Goal: Task Accomplishment & Management: Use online tool/utility

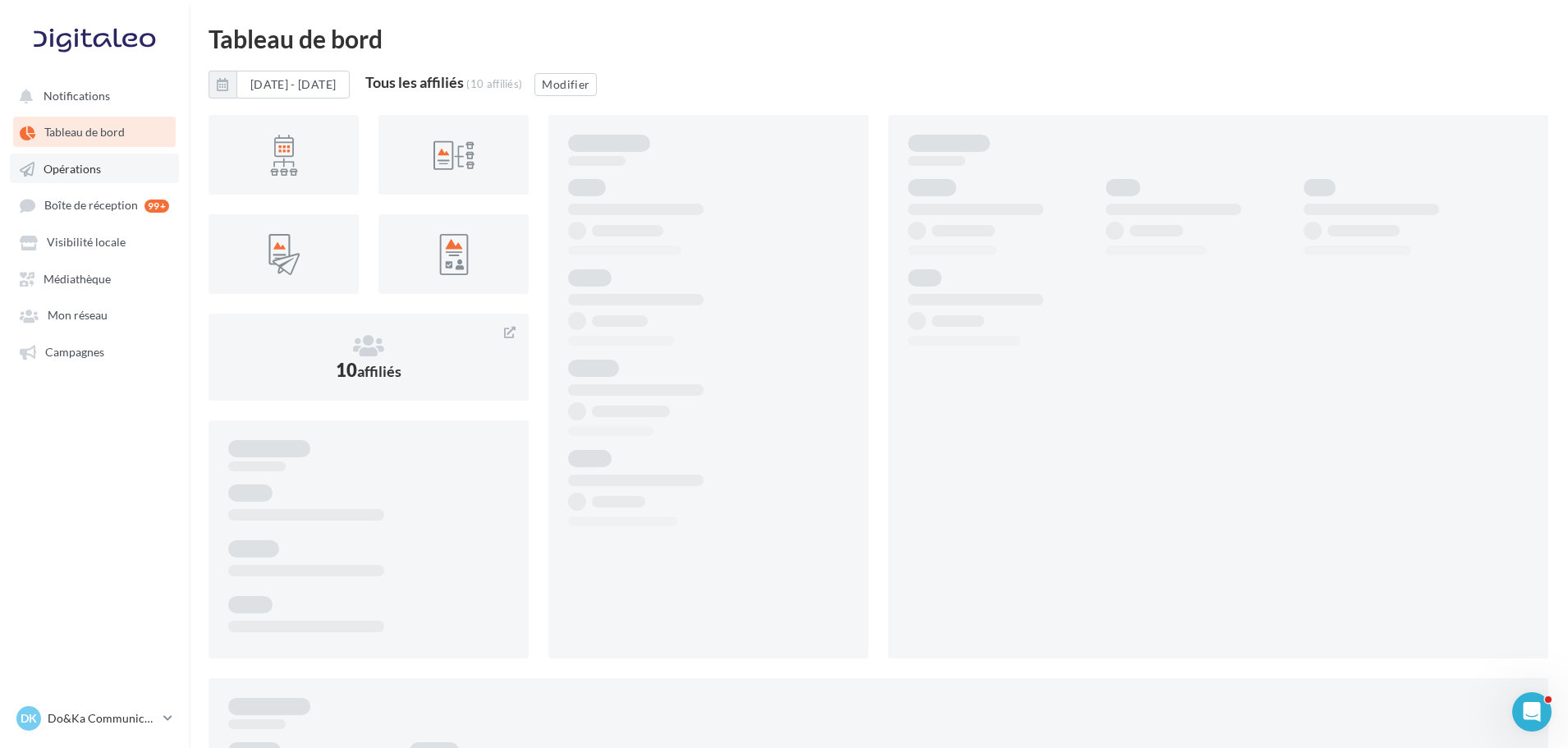
click at [97, 181] on link "Opérations" at bounding box center [93, 168] width 169 height 29
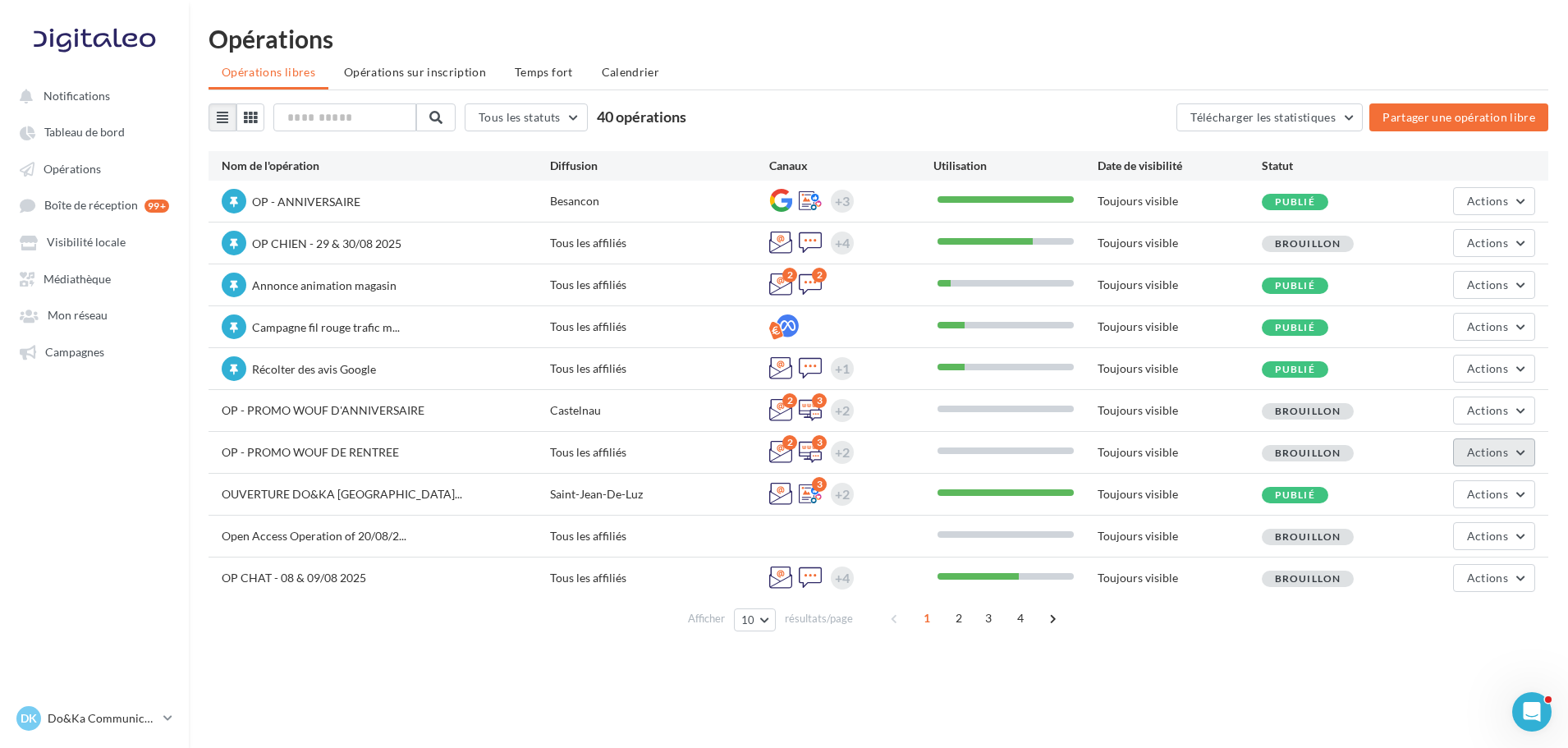
click at [1490, 459] on button "Actions" at bounding box center [1494, 452] width 82 height 28
click at [1310, 655] on div "Notifications Tableau de bord Opérations" at bounding box center [784, 400] width 1568 height 748
click at [1476, 462] on button "Actions" at bounding box center [1494, 452] width 82 height 28
click at [1403, 500] on button "Editer" at bounding box center [1453, 491] width 165 height 43
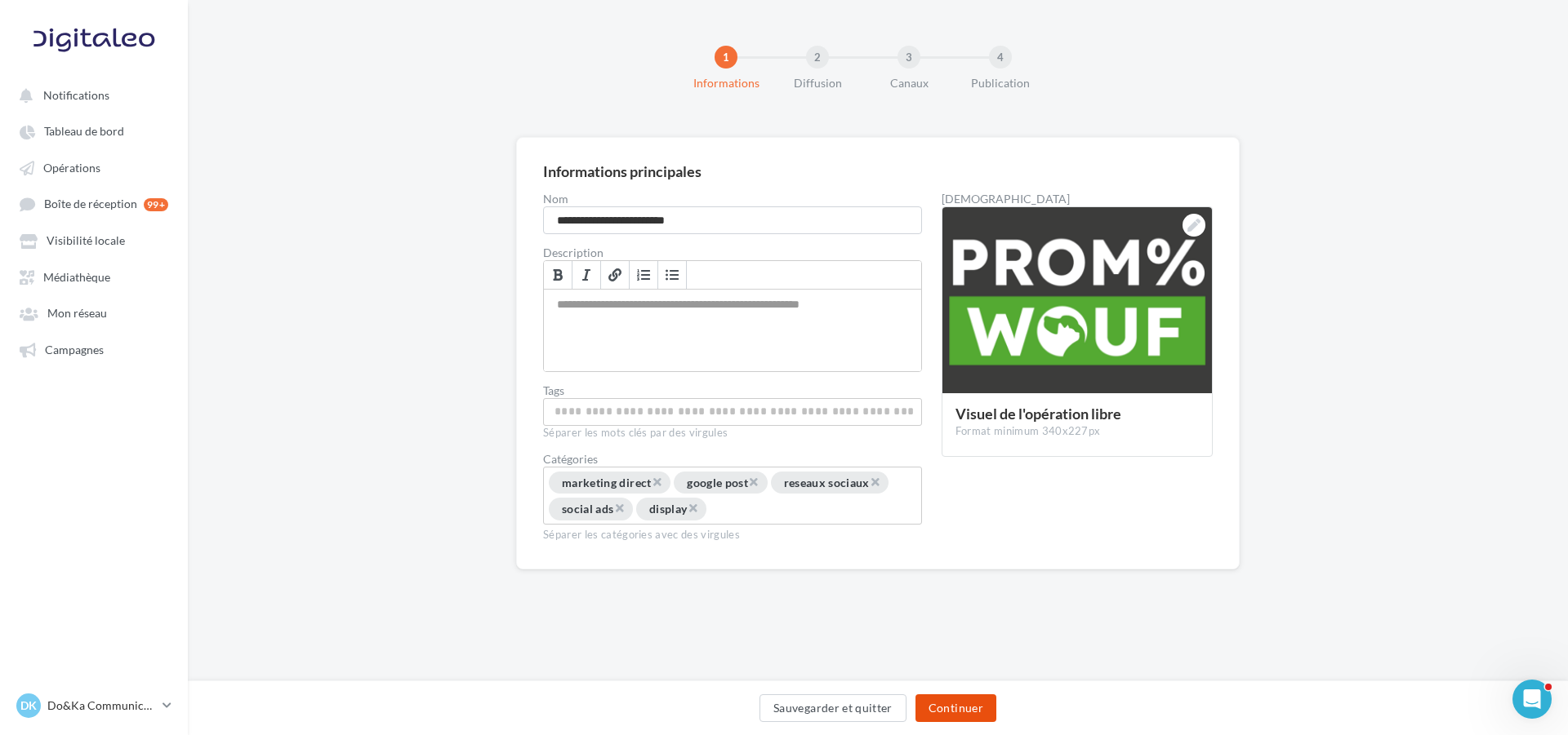
click at [937, 702] on button "Continuer" at bounding box center [955, 709] width 81 height 28
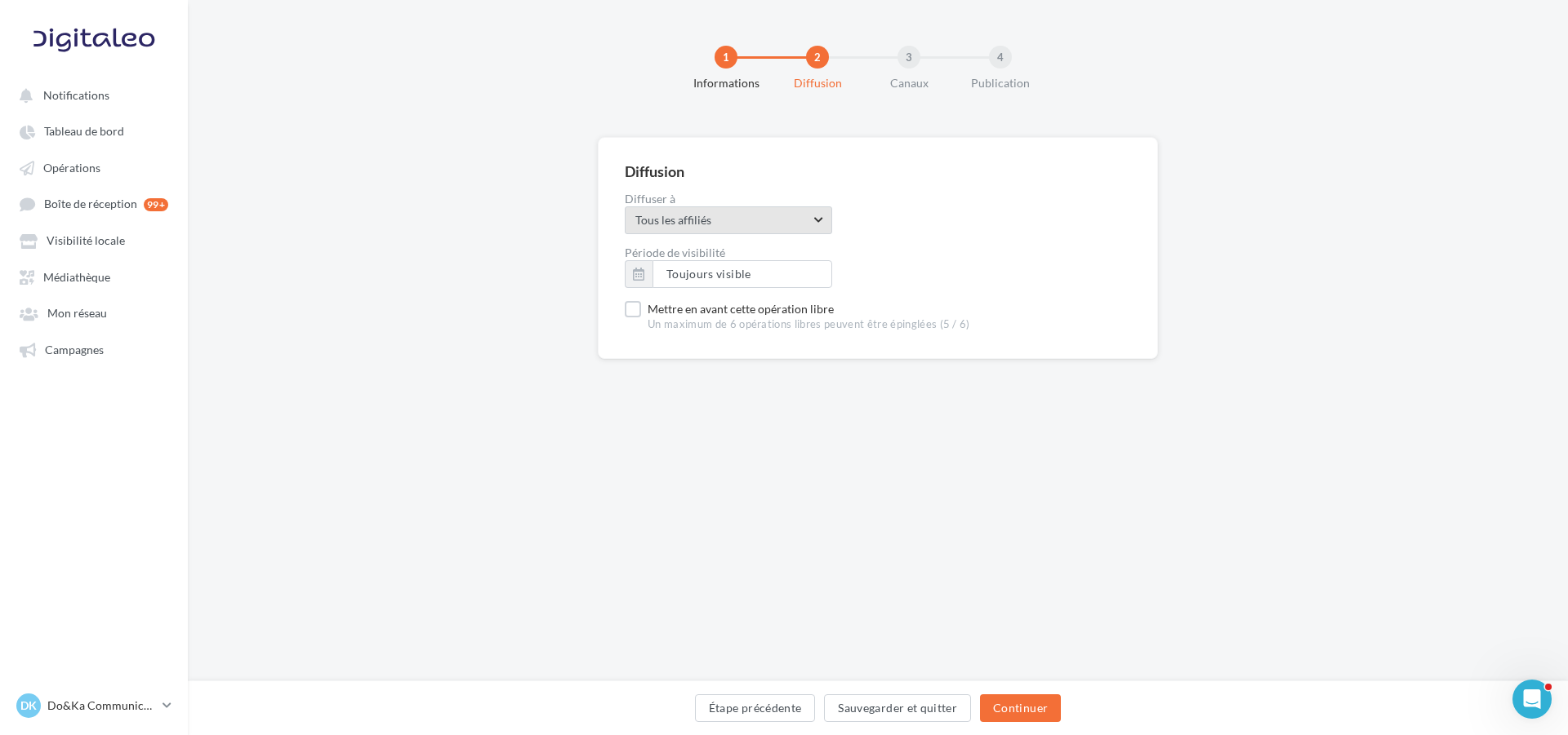
click at [693, 219] on span "Tous les affiliés" at bounding box center [723, 220] width 175 height 16
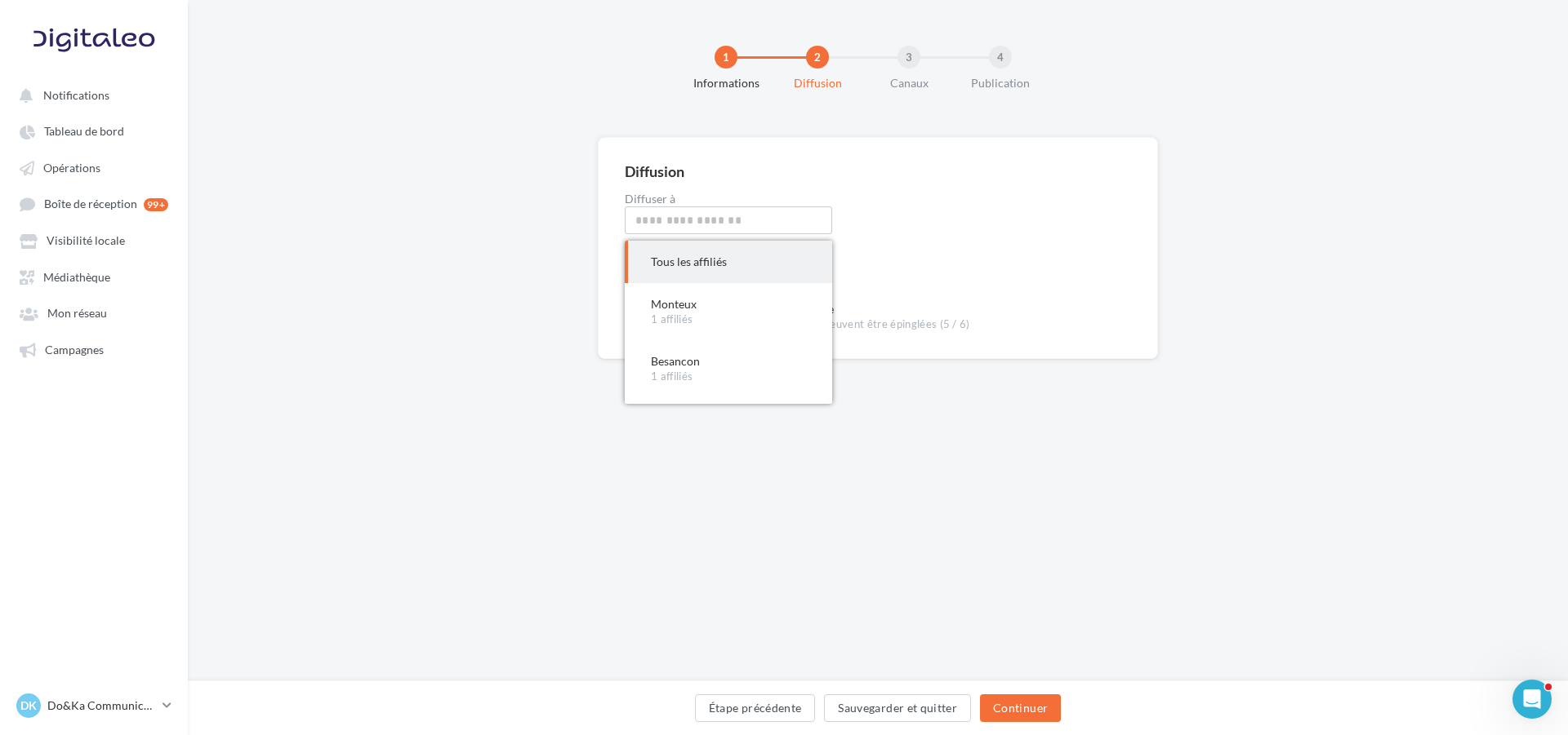
click at [539, 285] on div "Diffusion Diffuser à Tous les affiliés Tous les affiliés Tous les affiliés Mont…" at bounding box center [878, 274] width 1381 height 274
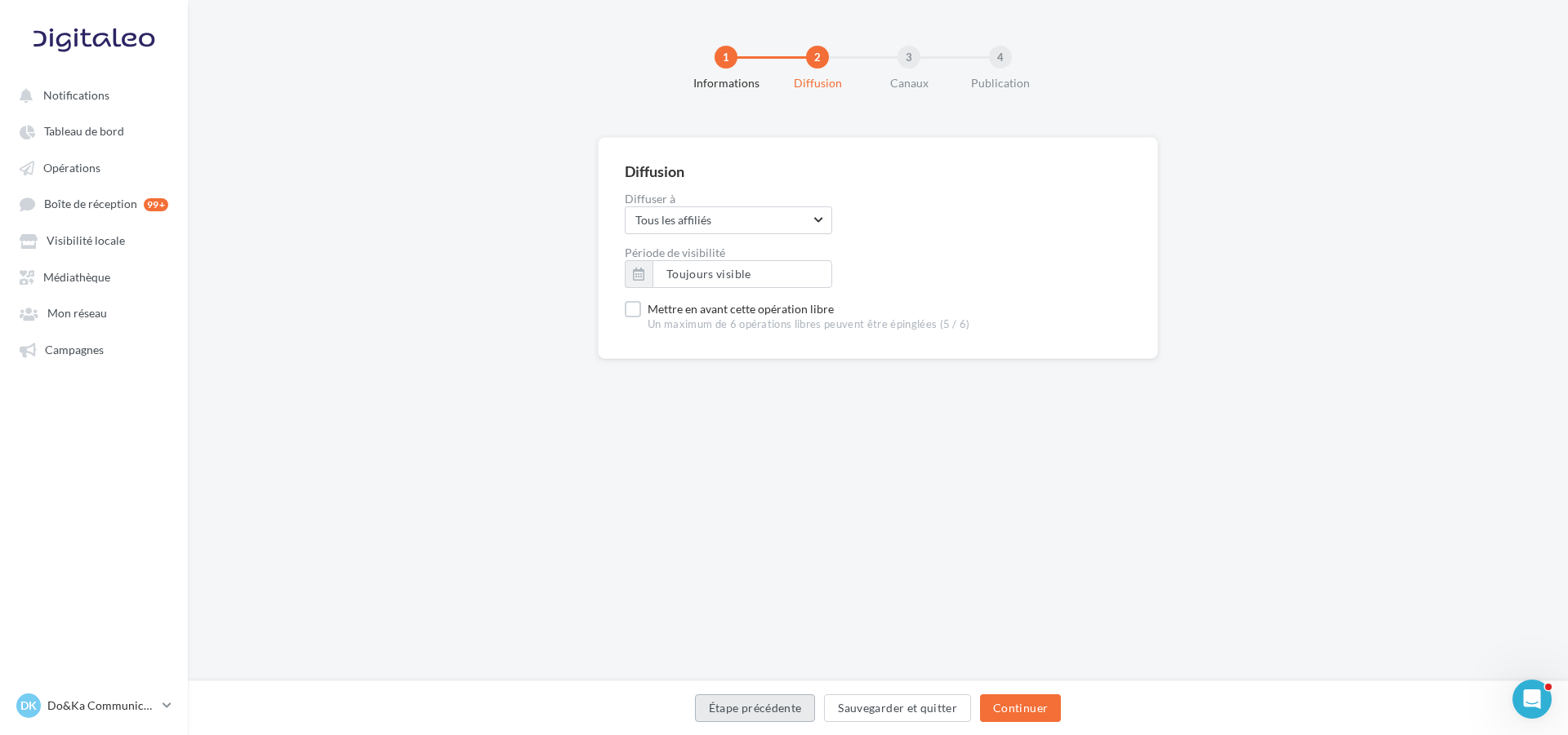
click at [739, 698] on button "Étape précédente" at bounding box center [756, 709] width 121 height 28
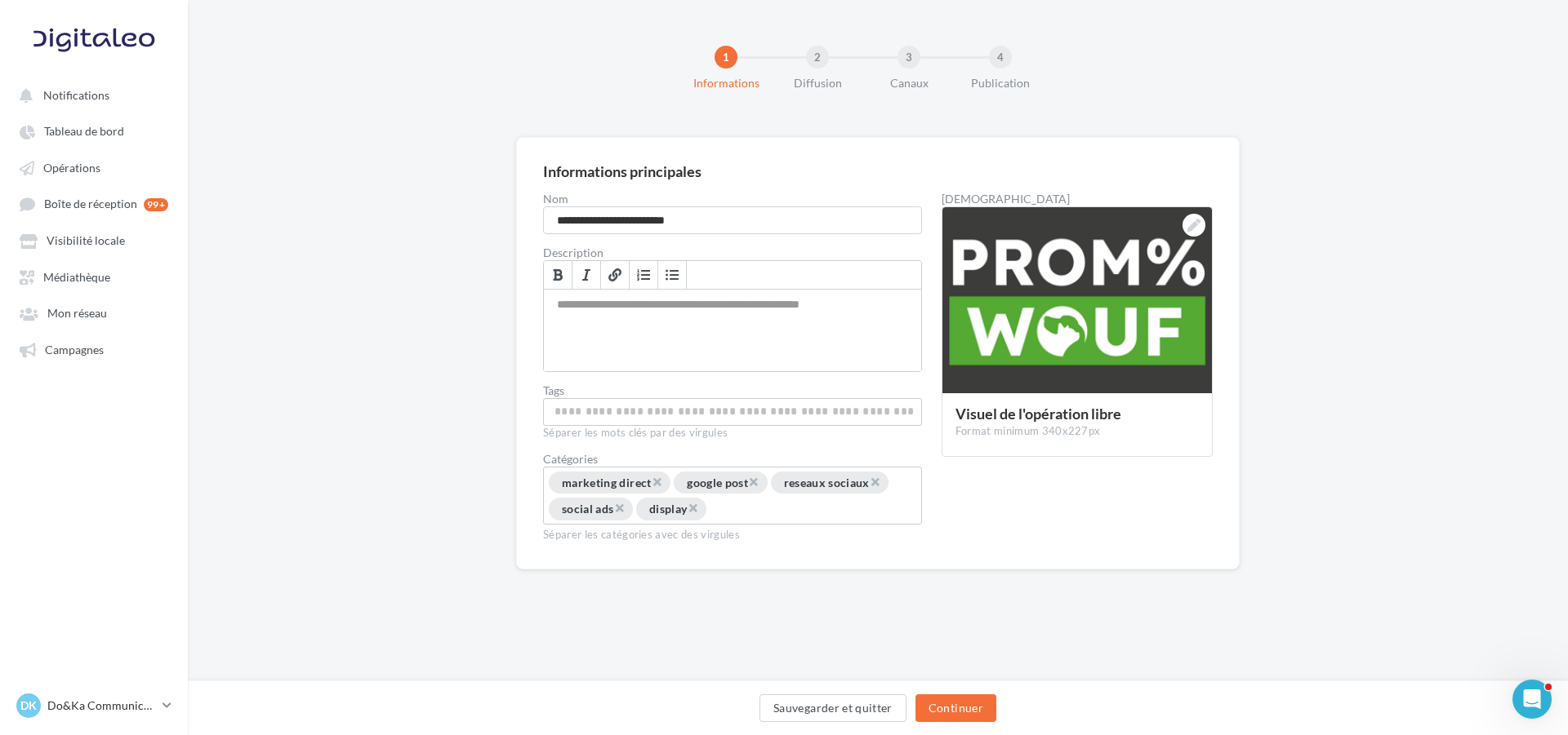
click at [90, 9] on nav "Notifications Tableau de bord Opérations Boîte de réception" at bounding box center [94, 367] width 187 height 735
click at [90, 32] on div at bounding box center [94, 40] width 130 height 41
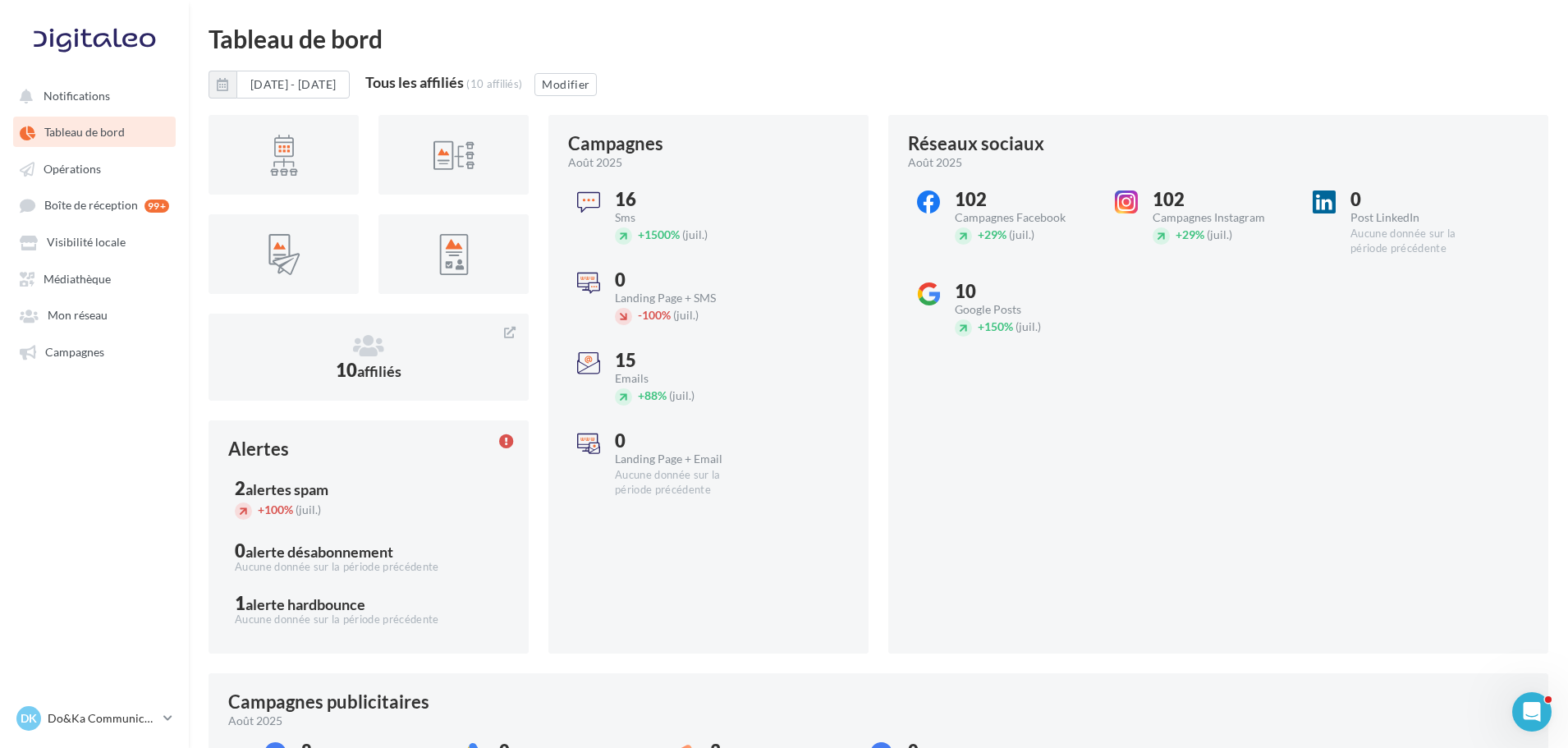
click at [93, 298] on ul "Notifications Tableau de bord Opérations Boîte de réception 99+ Médiathèque" at bounding box center [94, 223] width 187 height 299
click at [87, 319] on span "Mon réseau" at bounding box center [78, 315] width 60 height 14
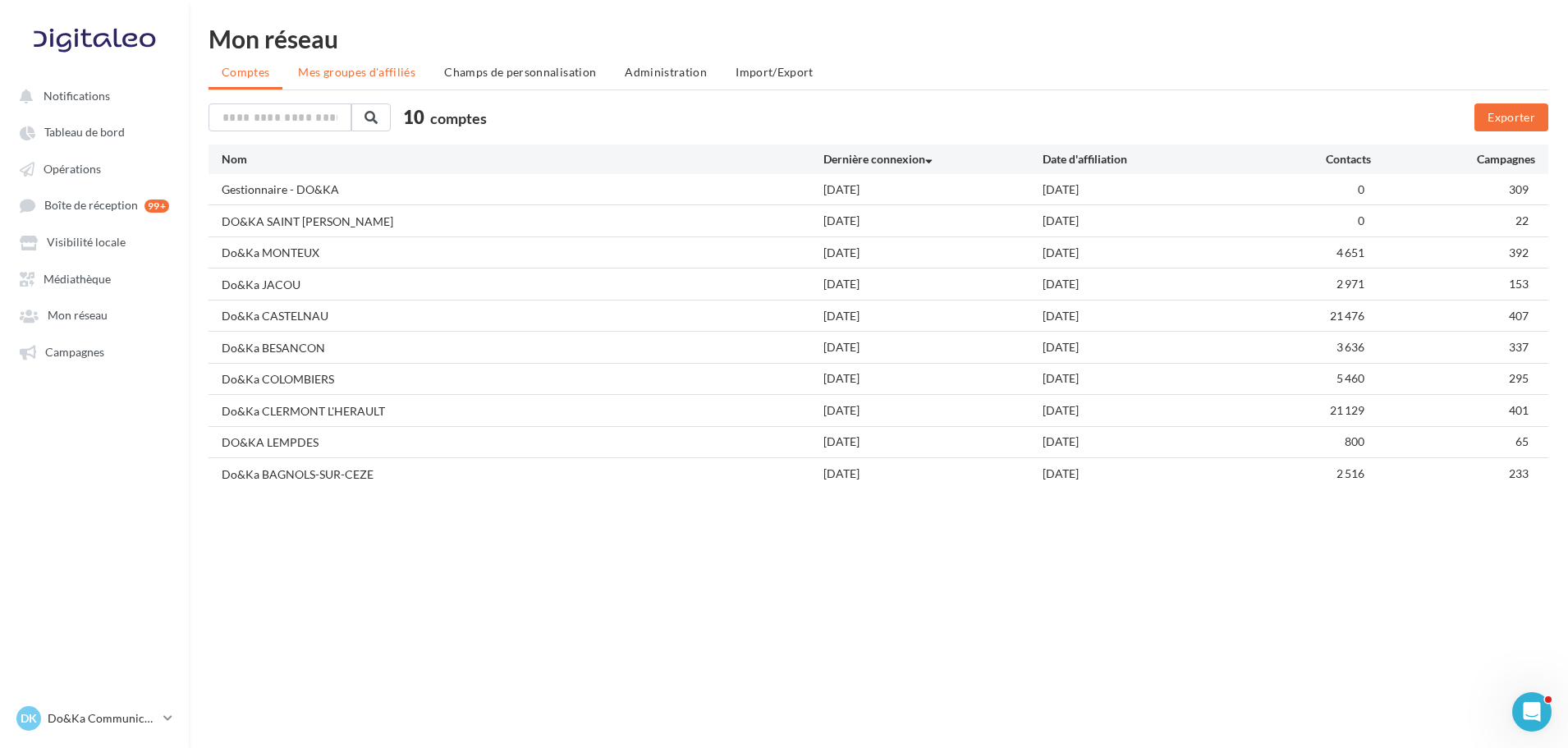
click at [364, 73] on span "Mes groupes d'affiliés" at bounding box center [356, 72] width 117 height 14
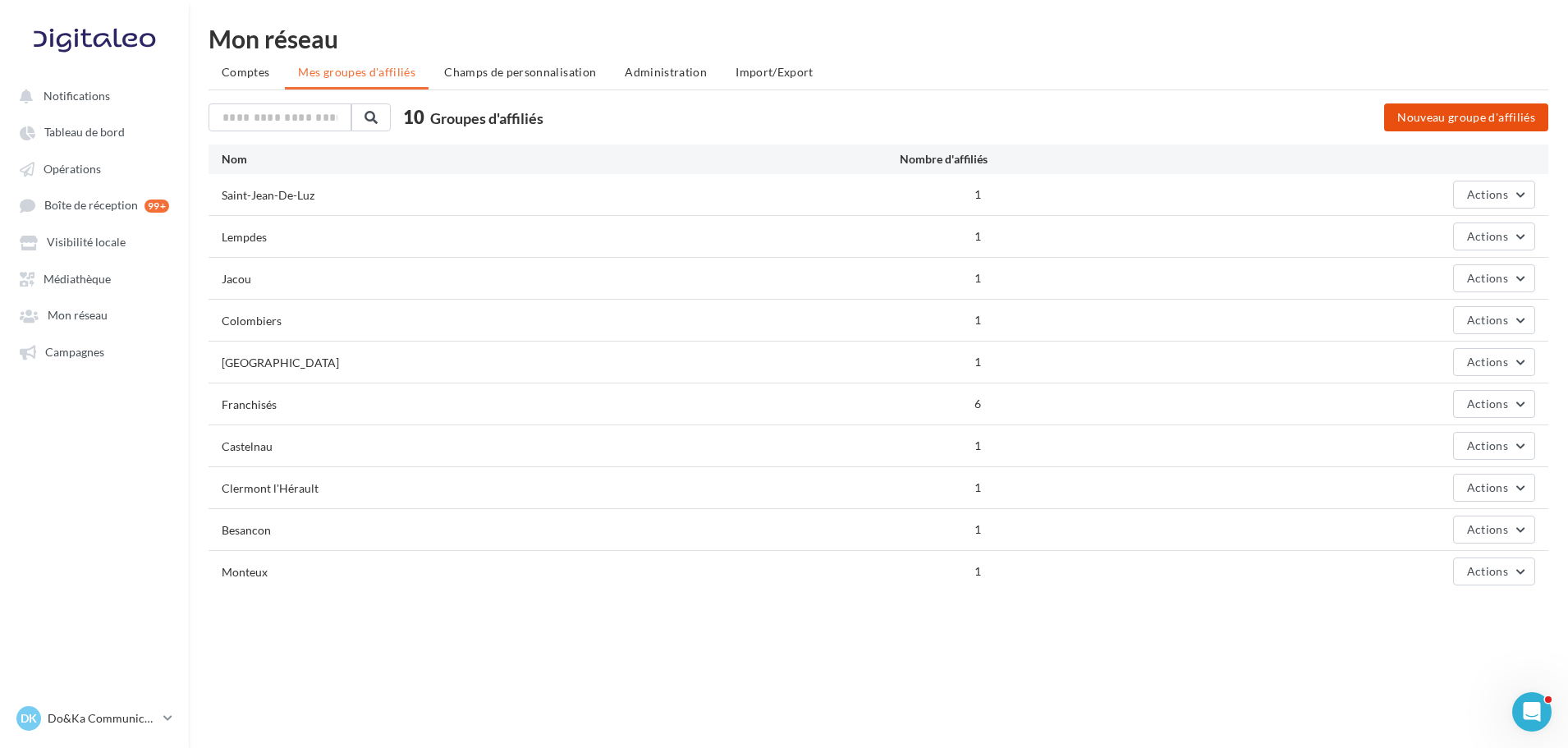
click at [1422, 122] on button "Nouveau groupe d'affiliés" at bounding box center [1467, 117] width 165 height 28
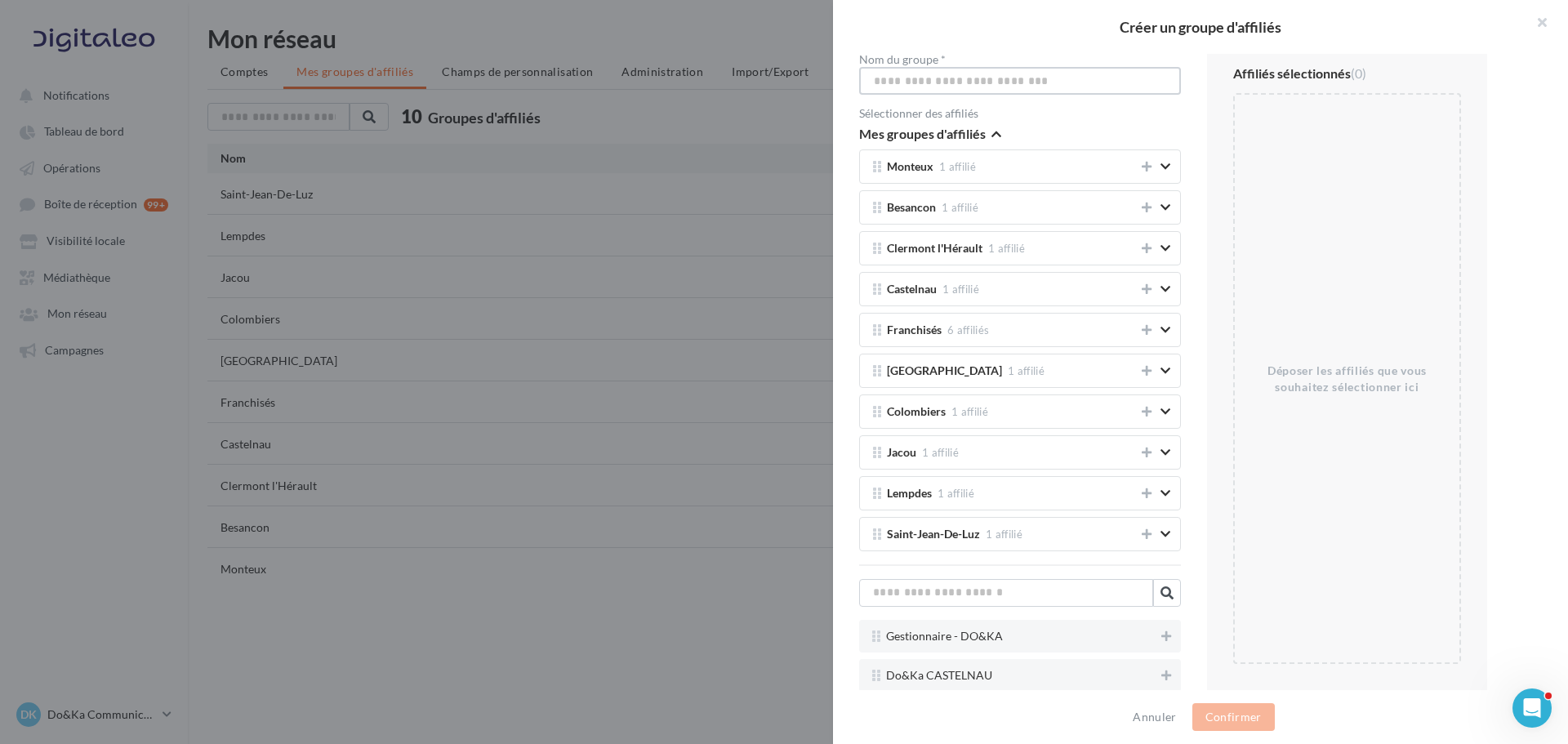
click at [945, 84] on input "Nom du groupe *" at bounding box center [1020, 81] width 322 height 28
type input "**********"
click at [1162, 632] on icon at bounding box center [1166, 636] width 9 height 11
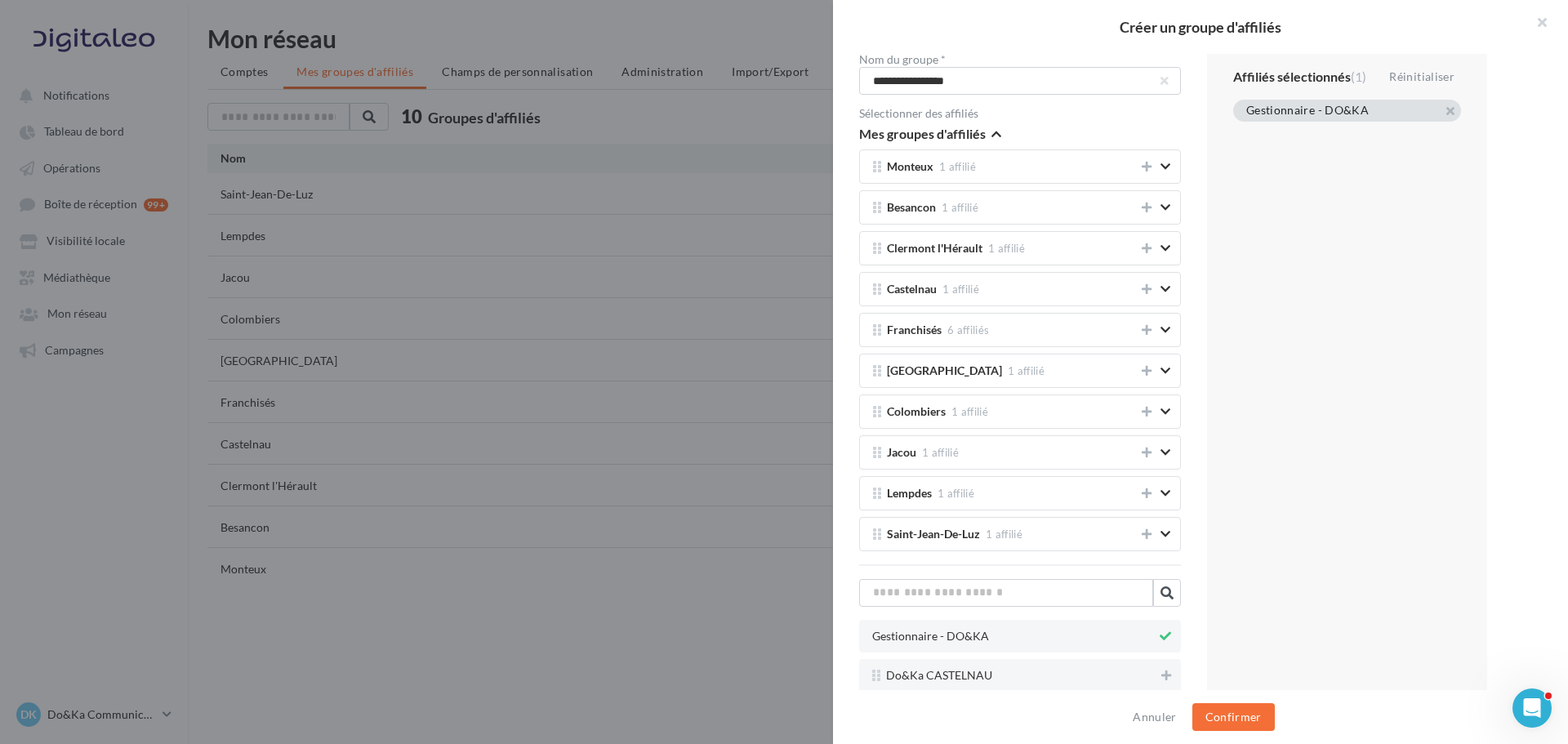
click at [1160, 631] on icon at bounding box center [1165, 636] width 11 height 11
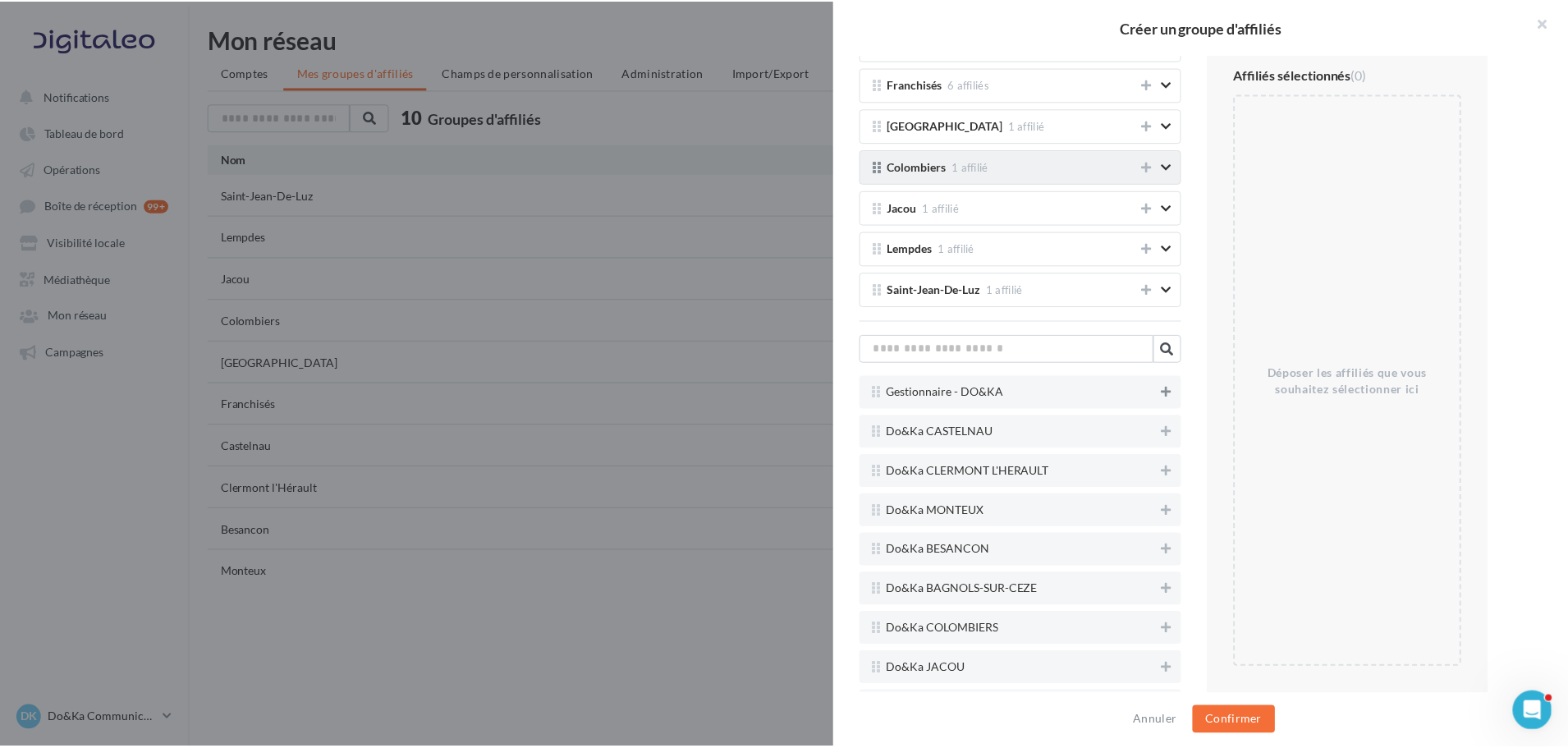
scroll to position [317, 0]
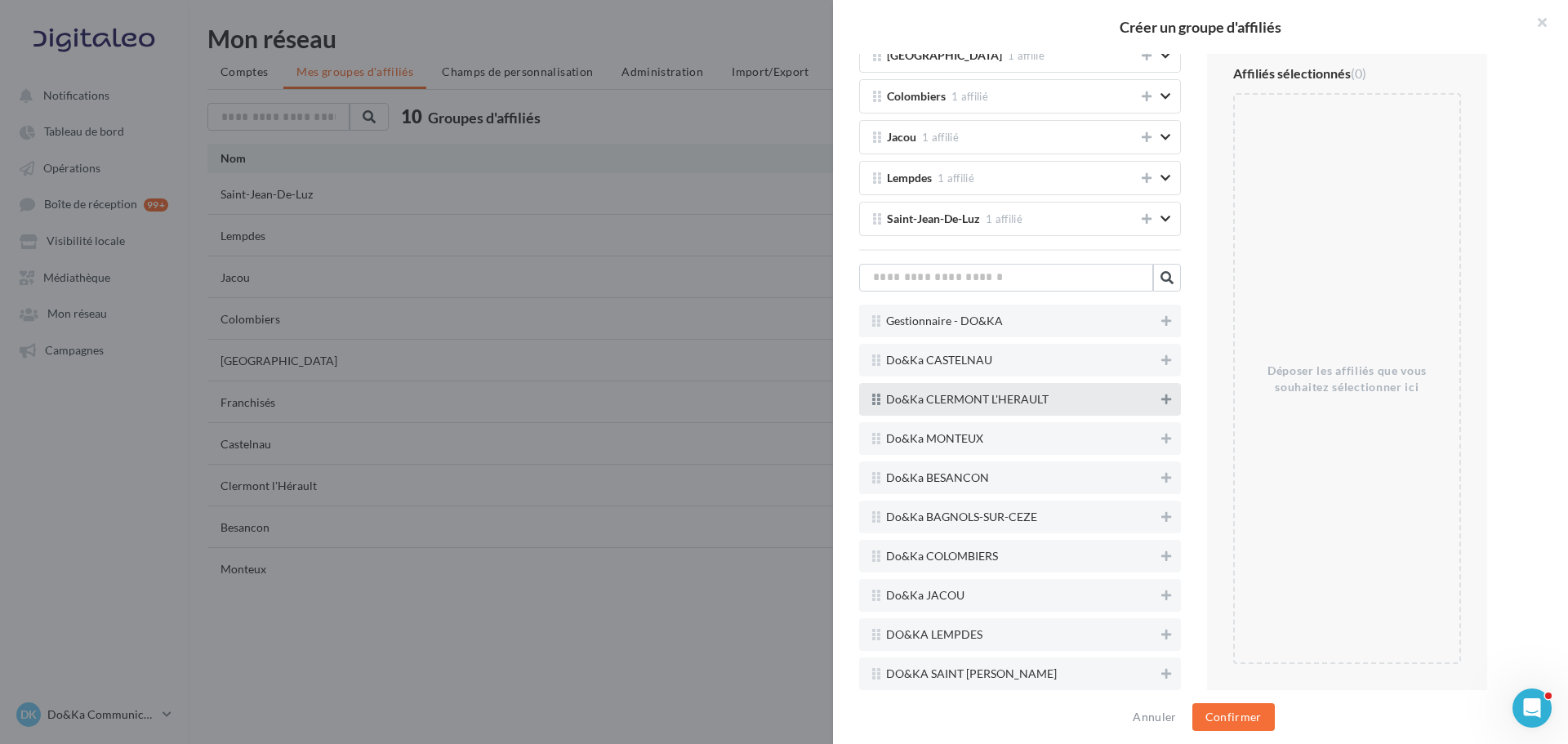
click at [1162, 398] on icon at bounding box center [1166, 399] width 9 height 11
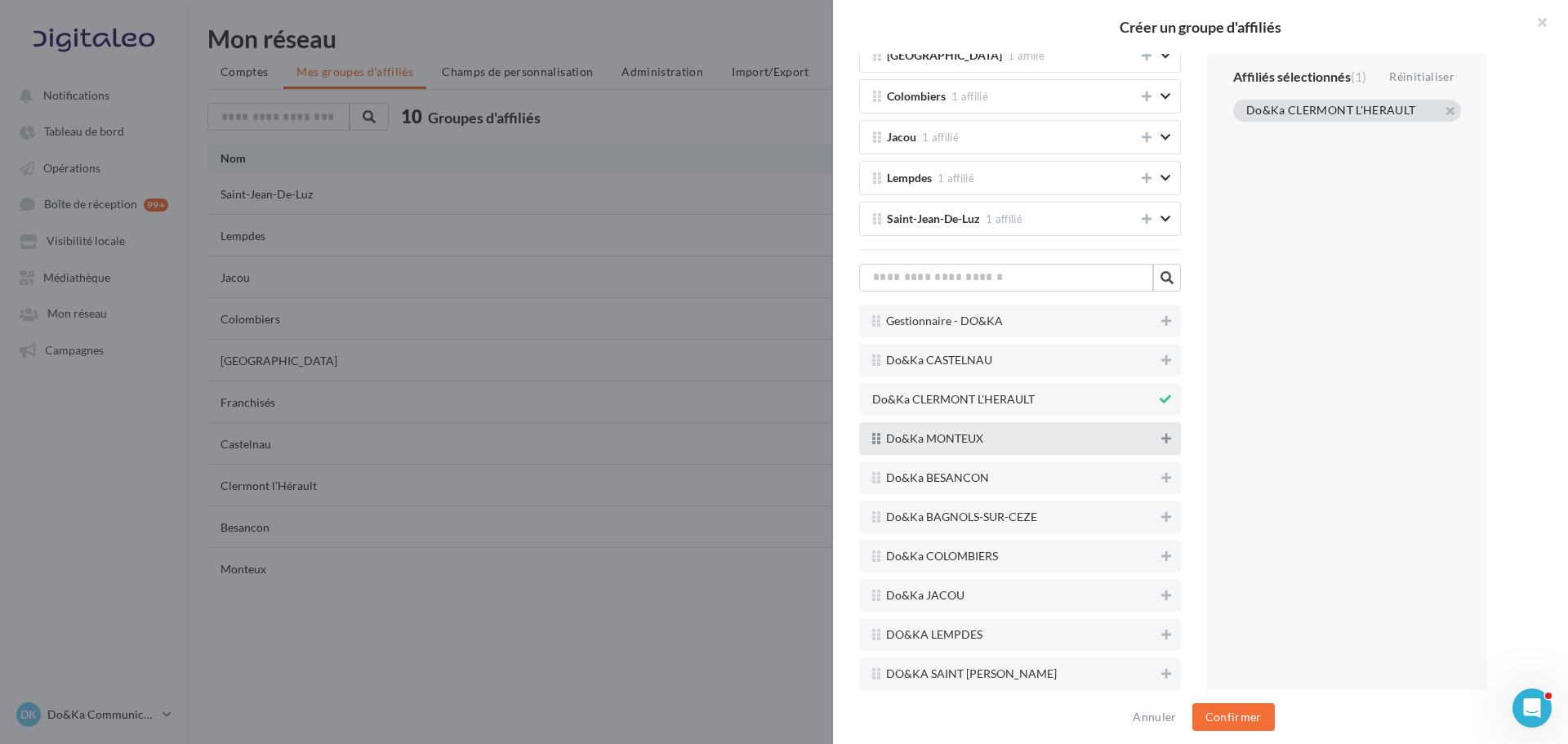
click at [1158, 430] on button at bounding box center [1166, 438] width 16 height 20
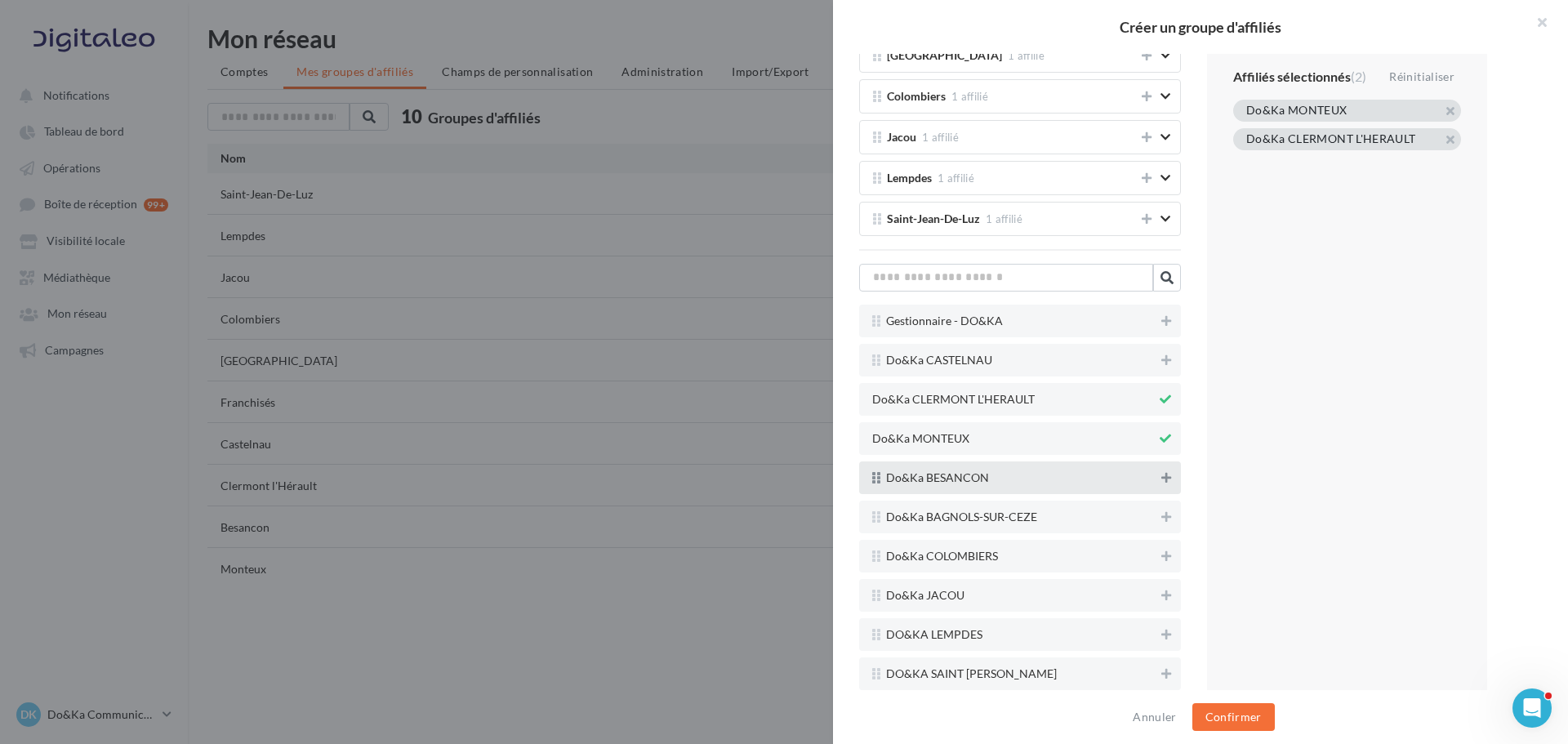
click at [1158, 483] on button at bounding box center [1166, 477] width 16 height 20
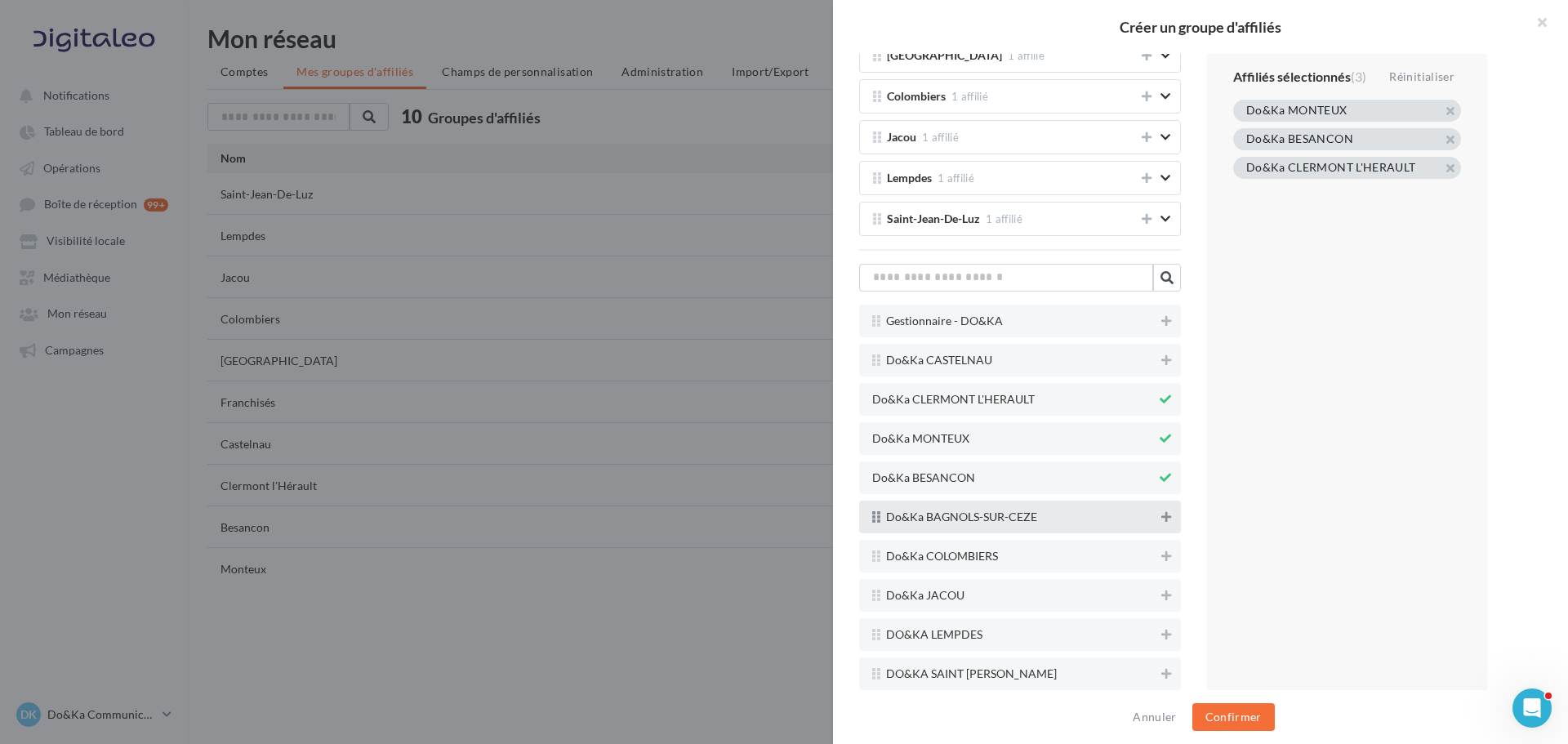
click at [1162, 517] on icon at bounding box center [1166, 516] width 9 height 11
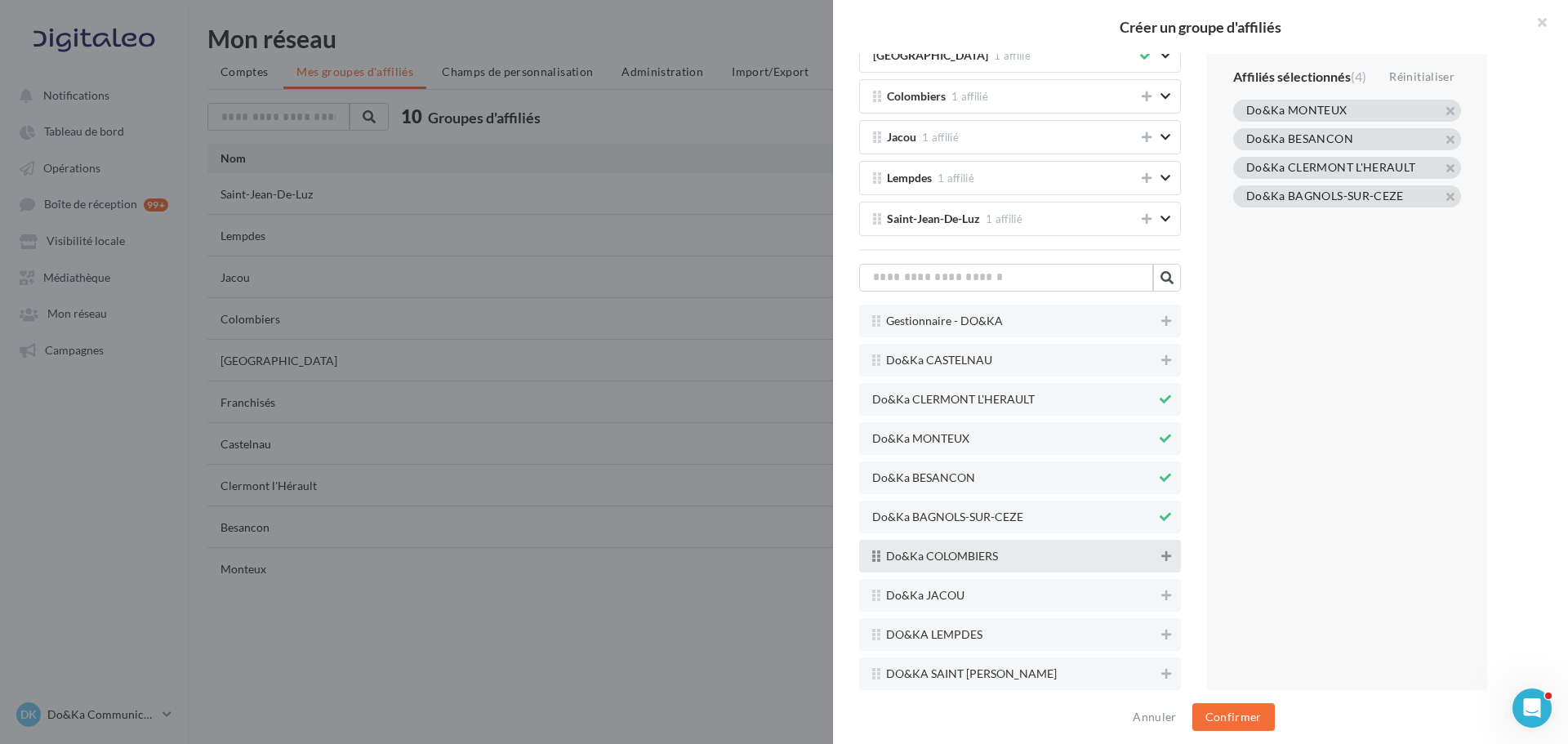
click at [1162, 557] on icon at bounding box center [1166, 556] width 9 height 11
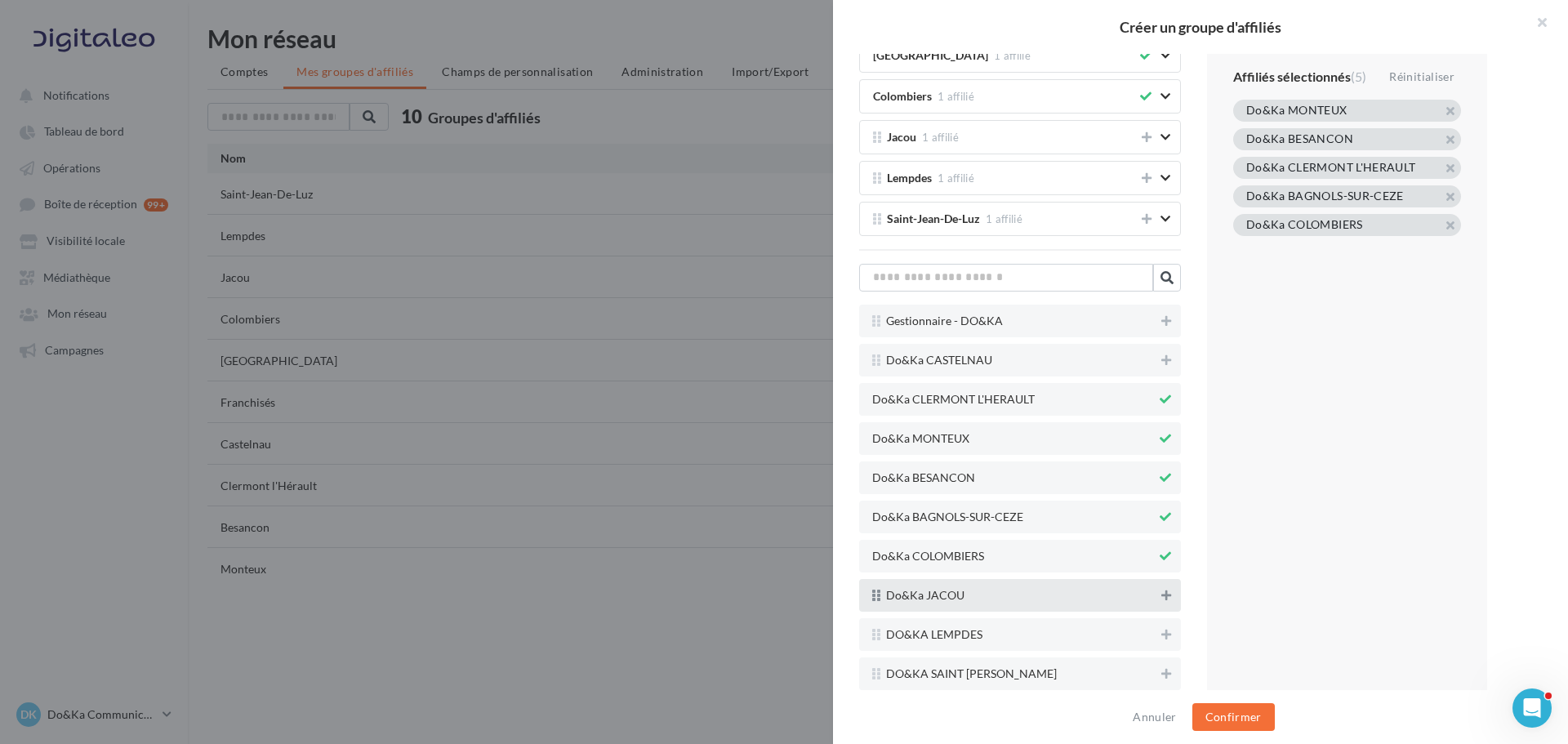
click at [1162, 596] on icon at bounding box center [1166, 595] width 9 height 11
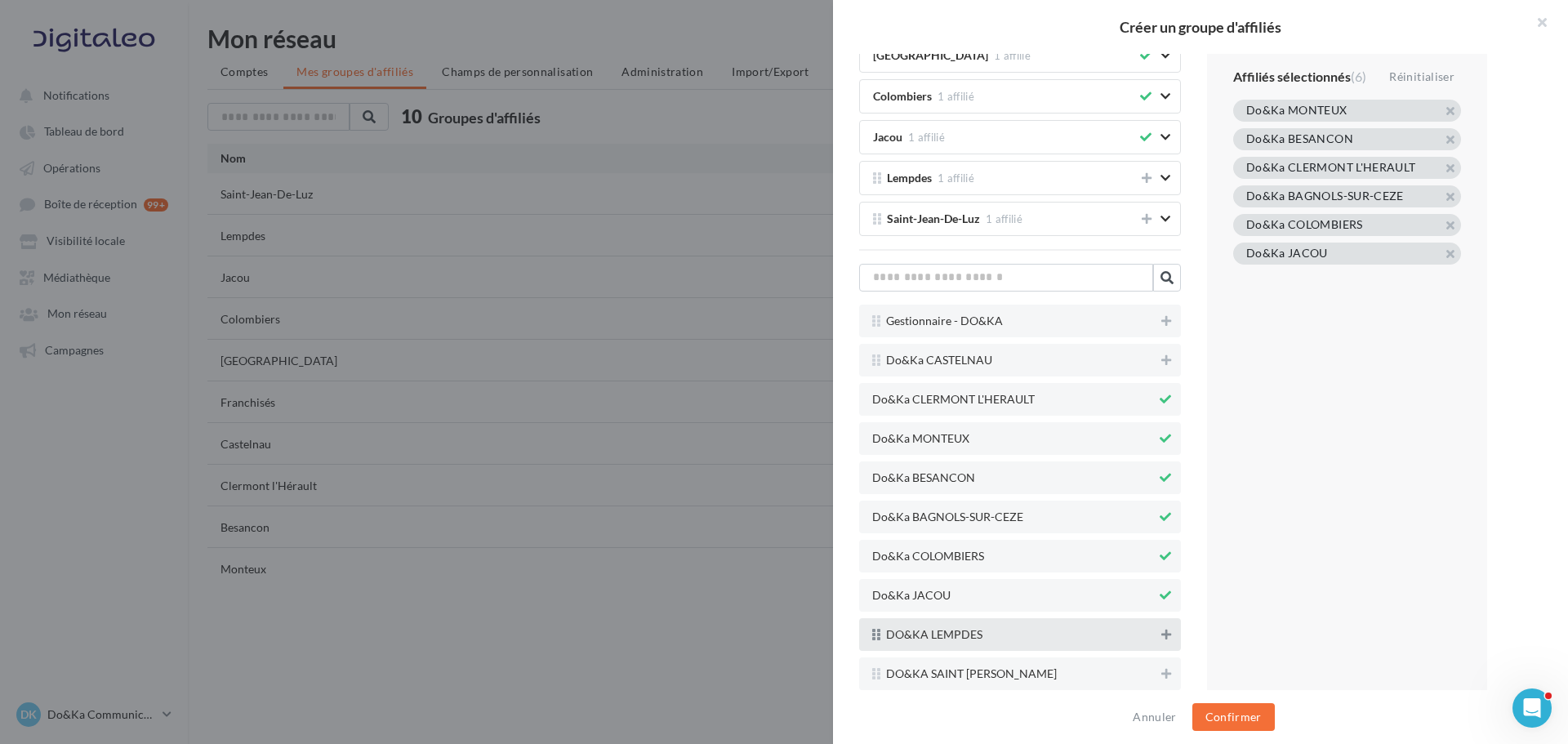
click at [1162, 637] on icon at bounding box center [1166, 634] width 9 height 11
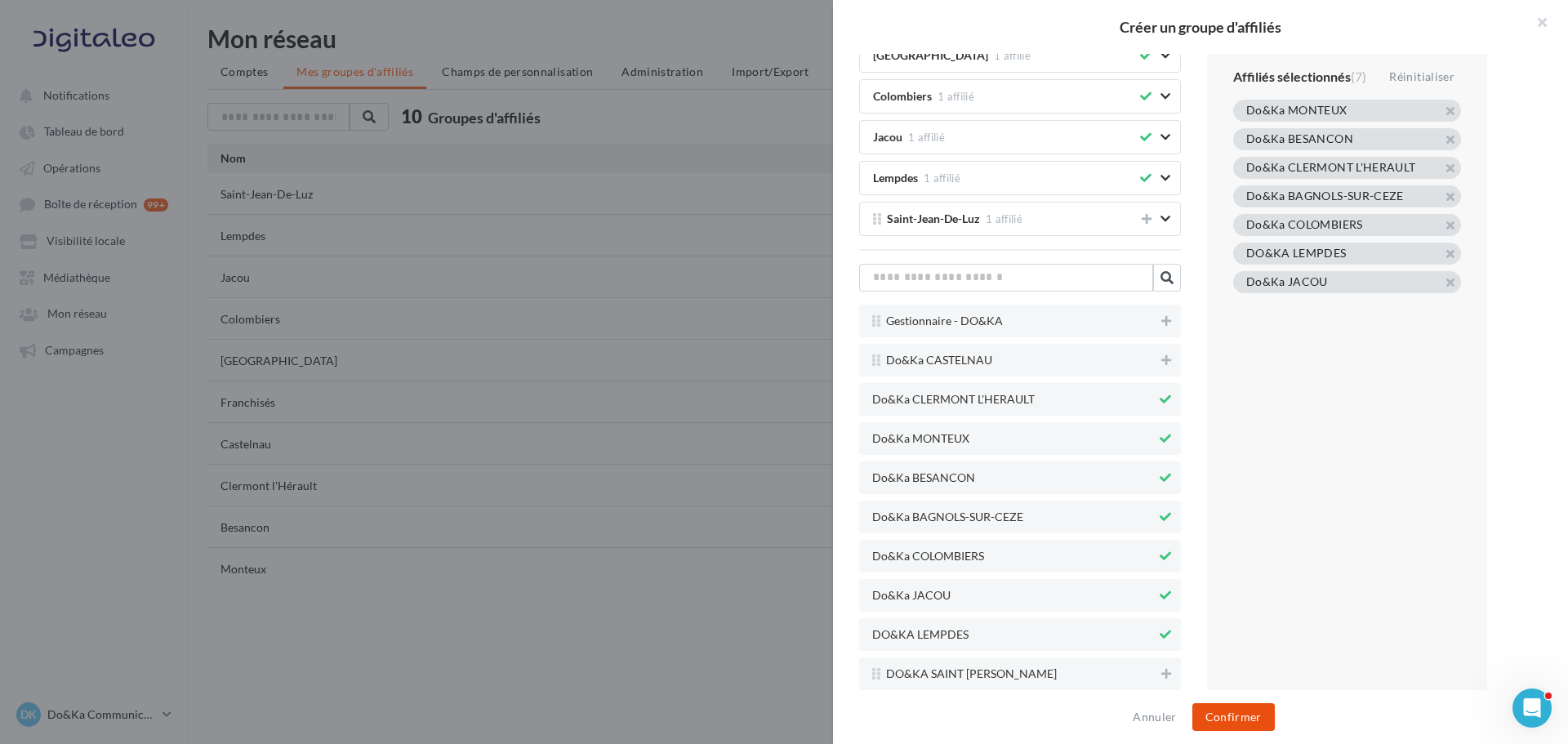
click at [1227, 718] on button "Confirmer" at bounding box center [1233, 717] width 83 height 28
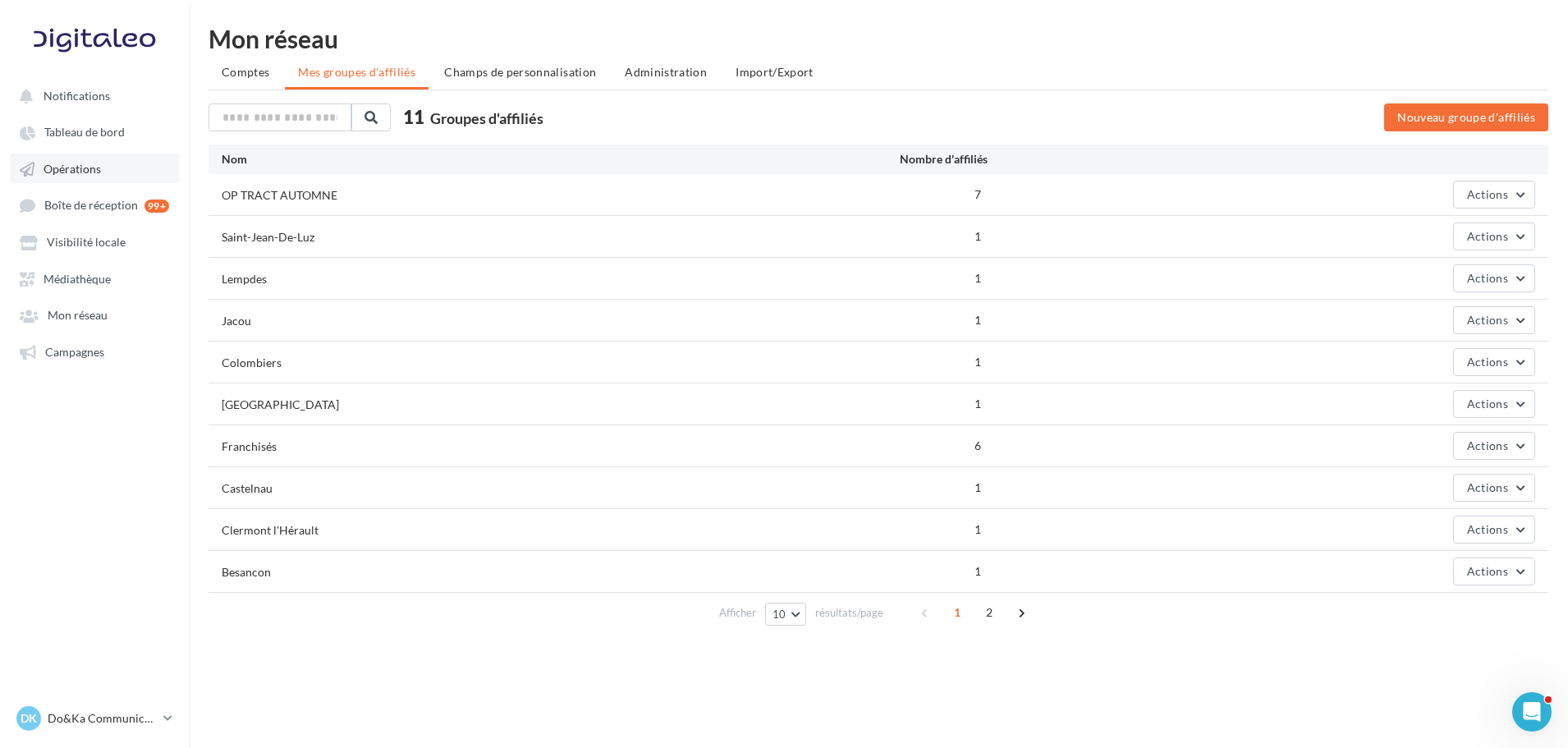
click at [60, 177] on link "Opérations" at bounding box center [93, 168] width 169 height 29
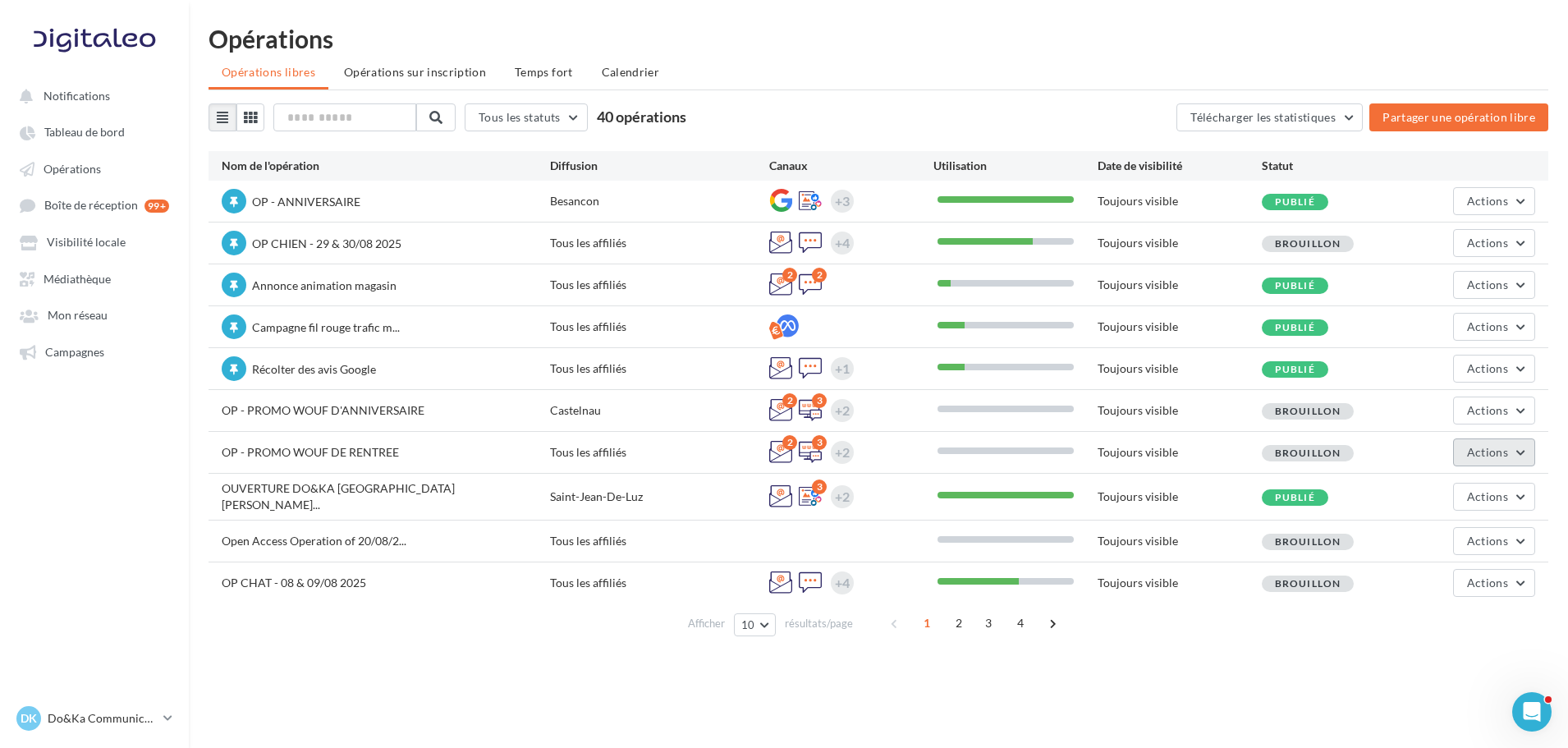
click at [1526, 455] on button "Actions" at bounding box center [1494, 452] width 82 height 28
click at [1439, 473] on button "Editer" at bounding box center [1453, 491] width 165 height 43
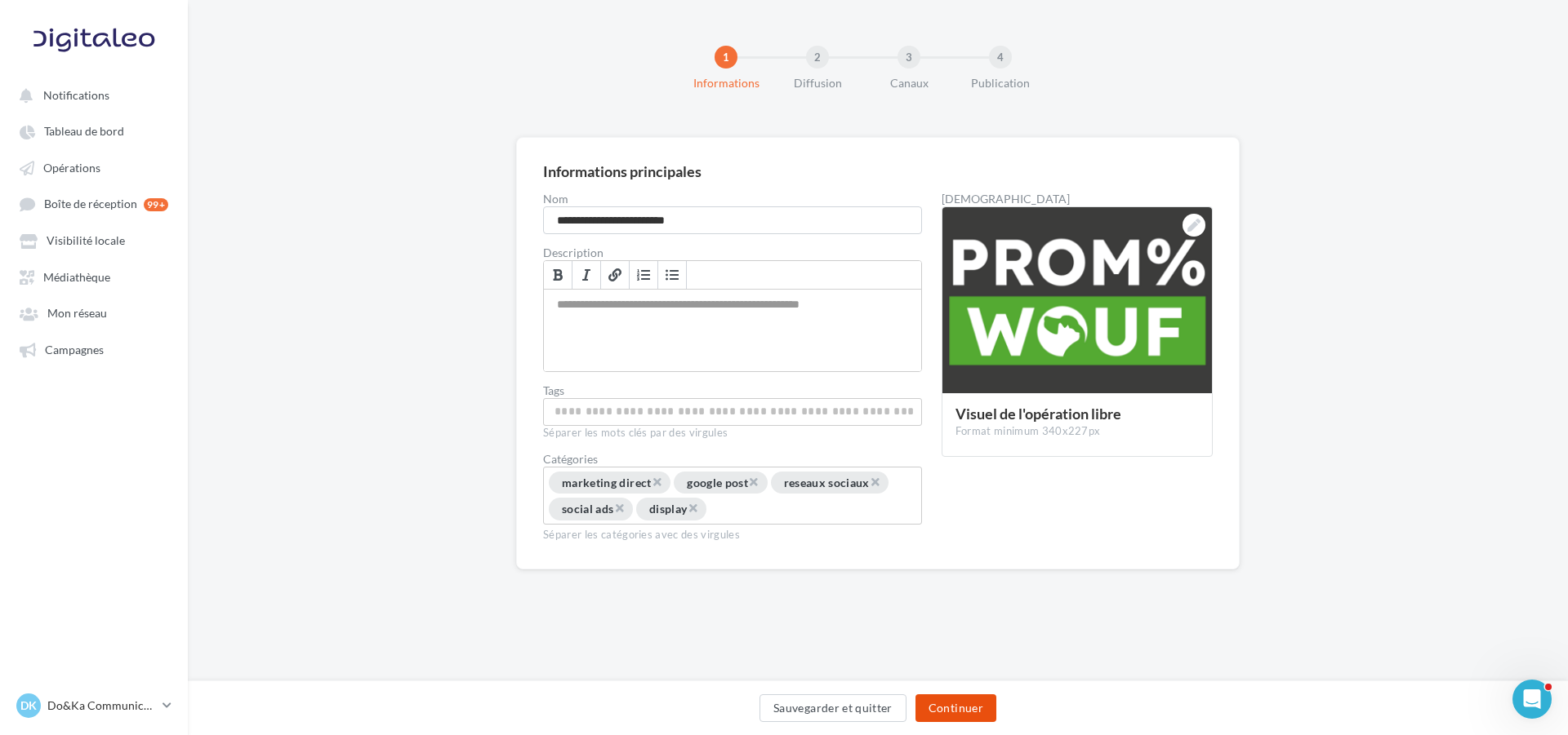
click at [955, 704] on button "Continuer" at bounding box center [955, 709] width 81 height 28
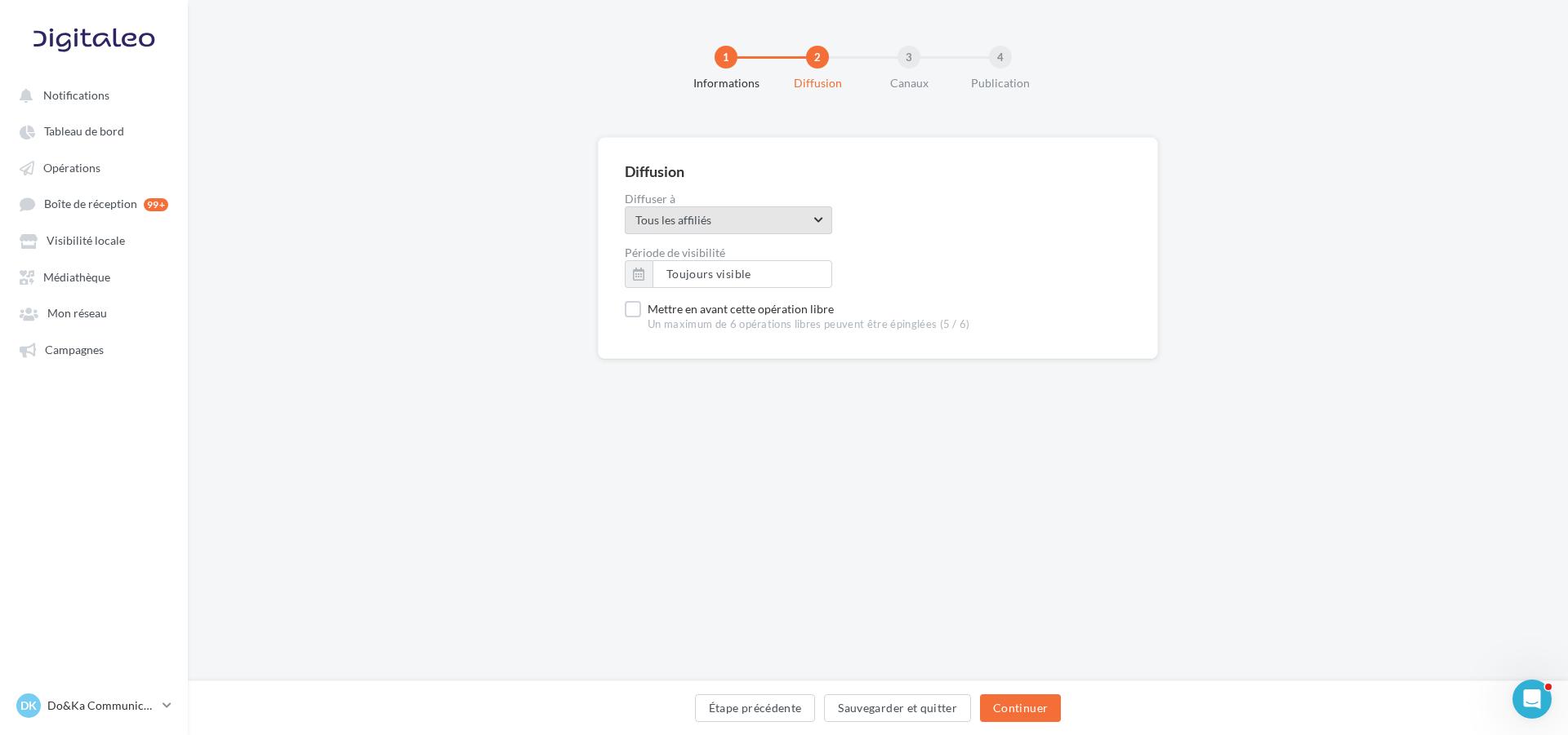
click at [737, 222] on span "Tous les affiliés" at bounding box center [723, 220] width 175 height 16
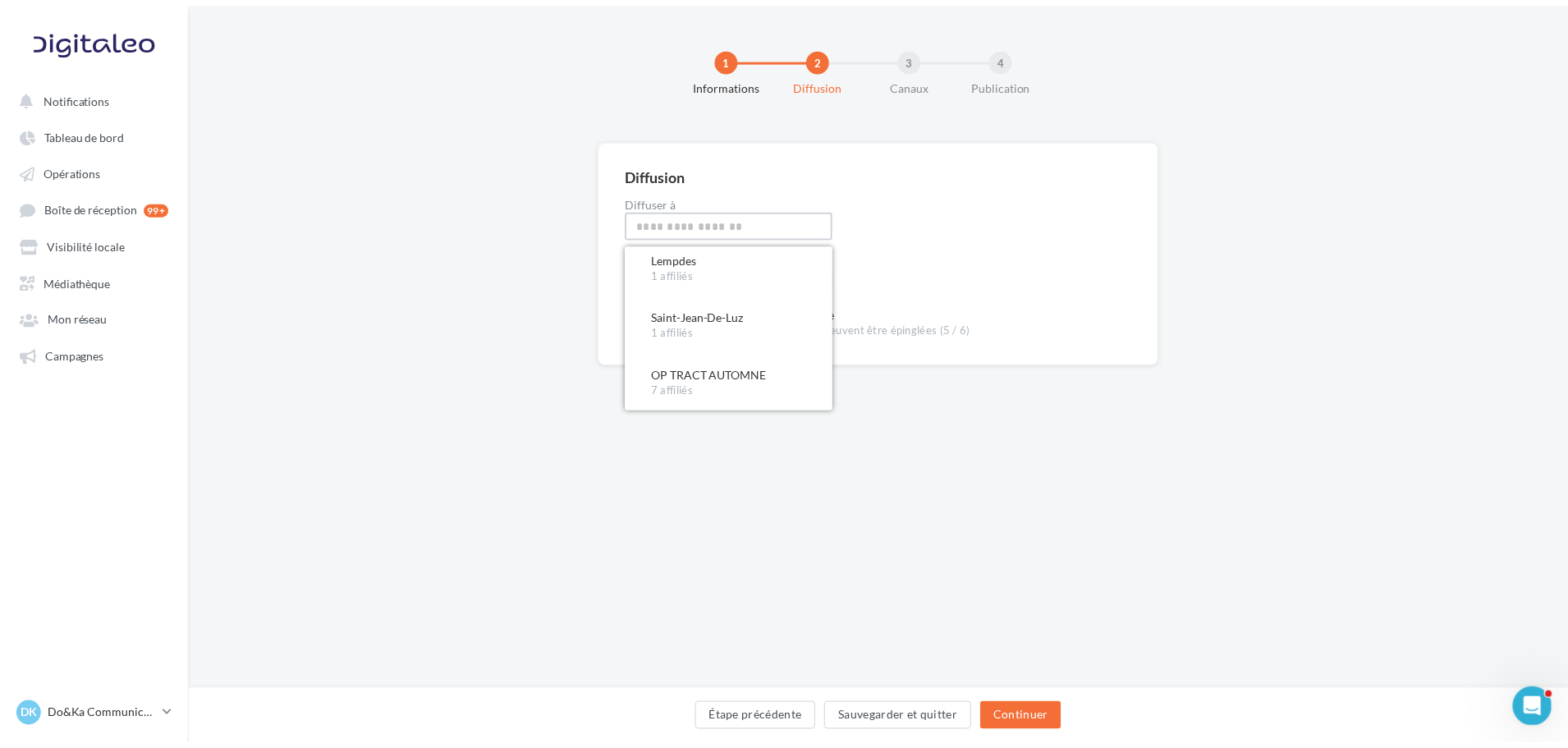
scroll to position [510, 0]
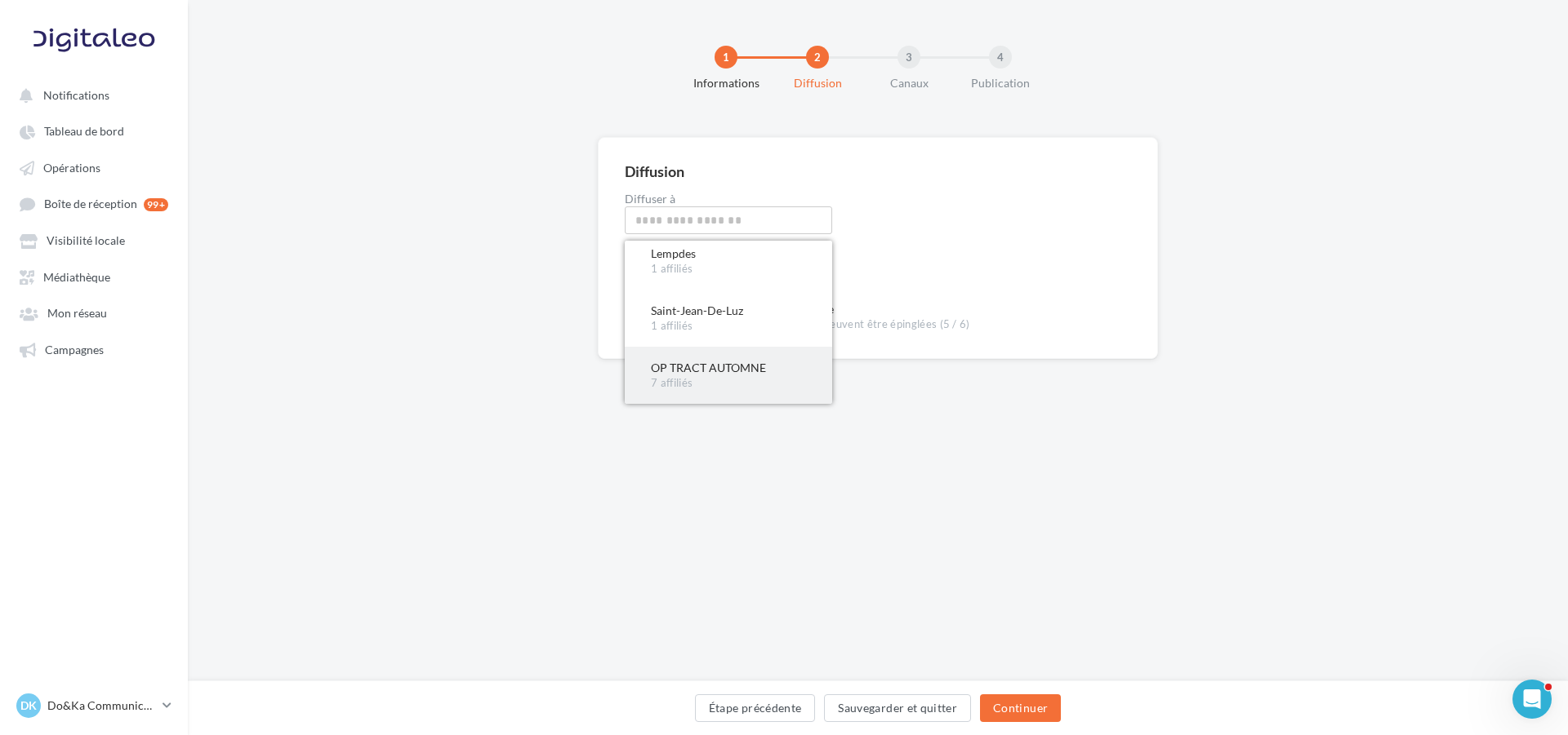
click at [713, 365] on div "OP TRACT AUTOMNE" at bounding box center [729, 368] width 155 height 16
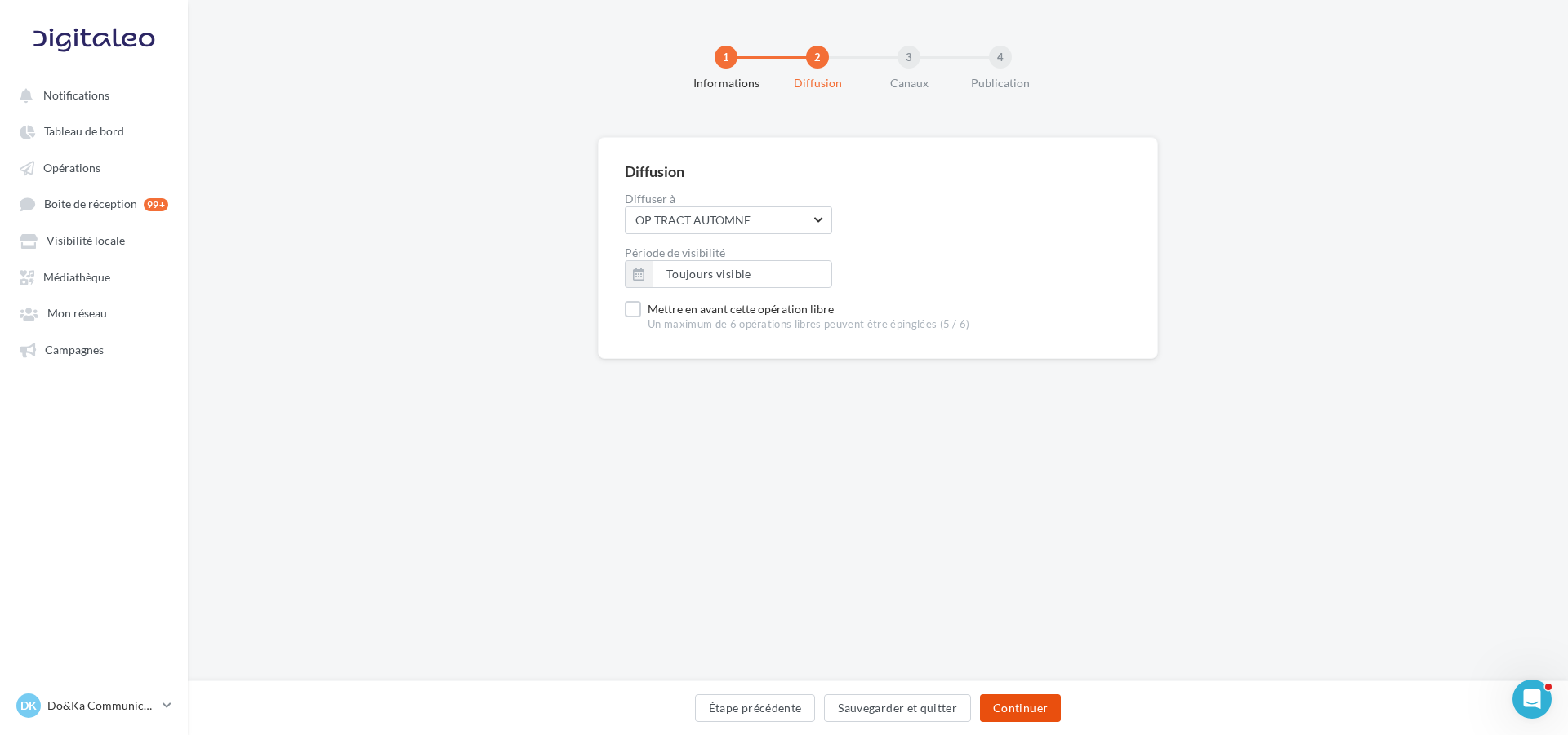
click at [1009, 710] on button "Continuer" at bounding box center [1020, 709] width 81 height 28
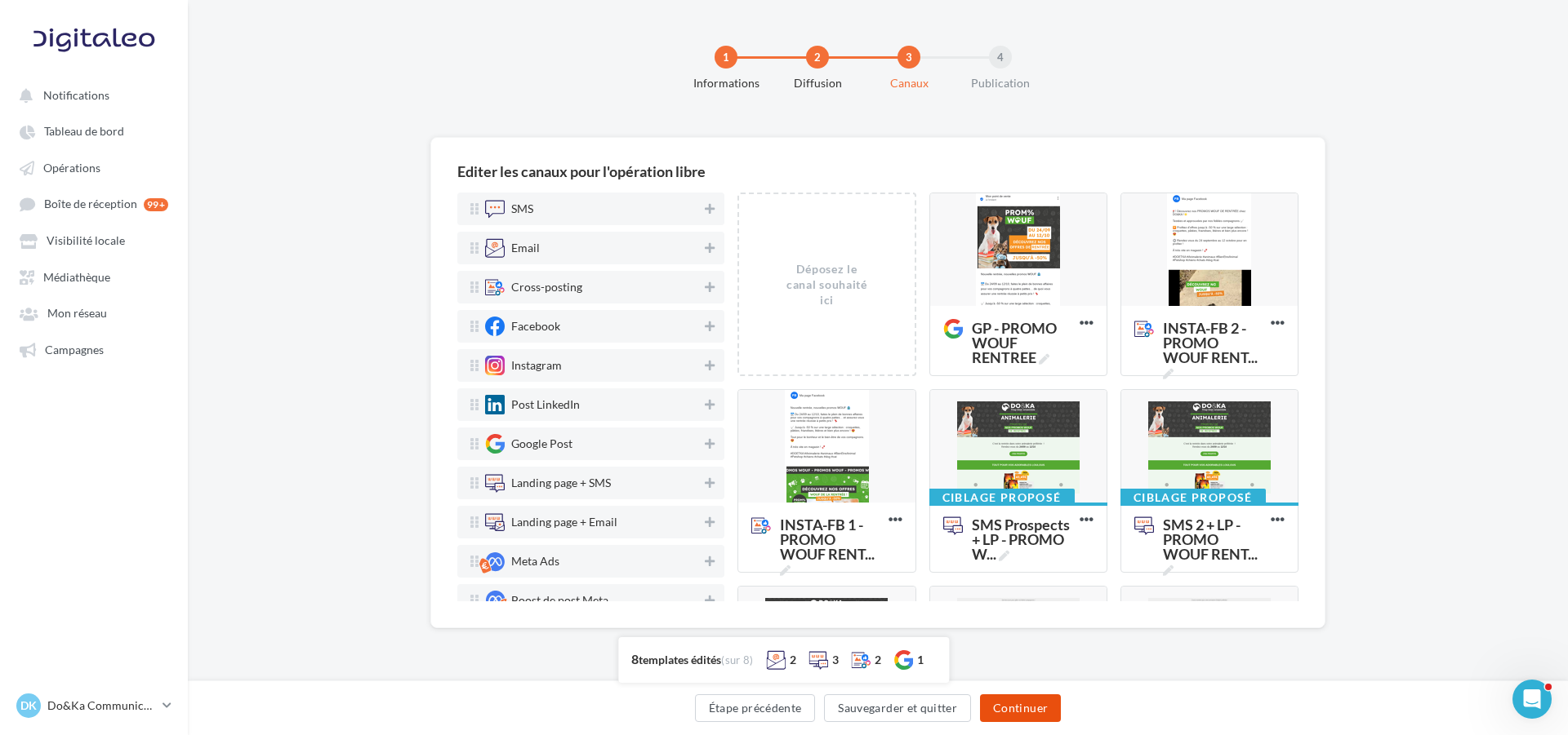
click at [1008, 702] on button "Continuer" at bounding box center [1020, 709] width 81 height 28
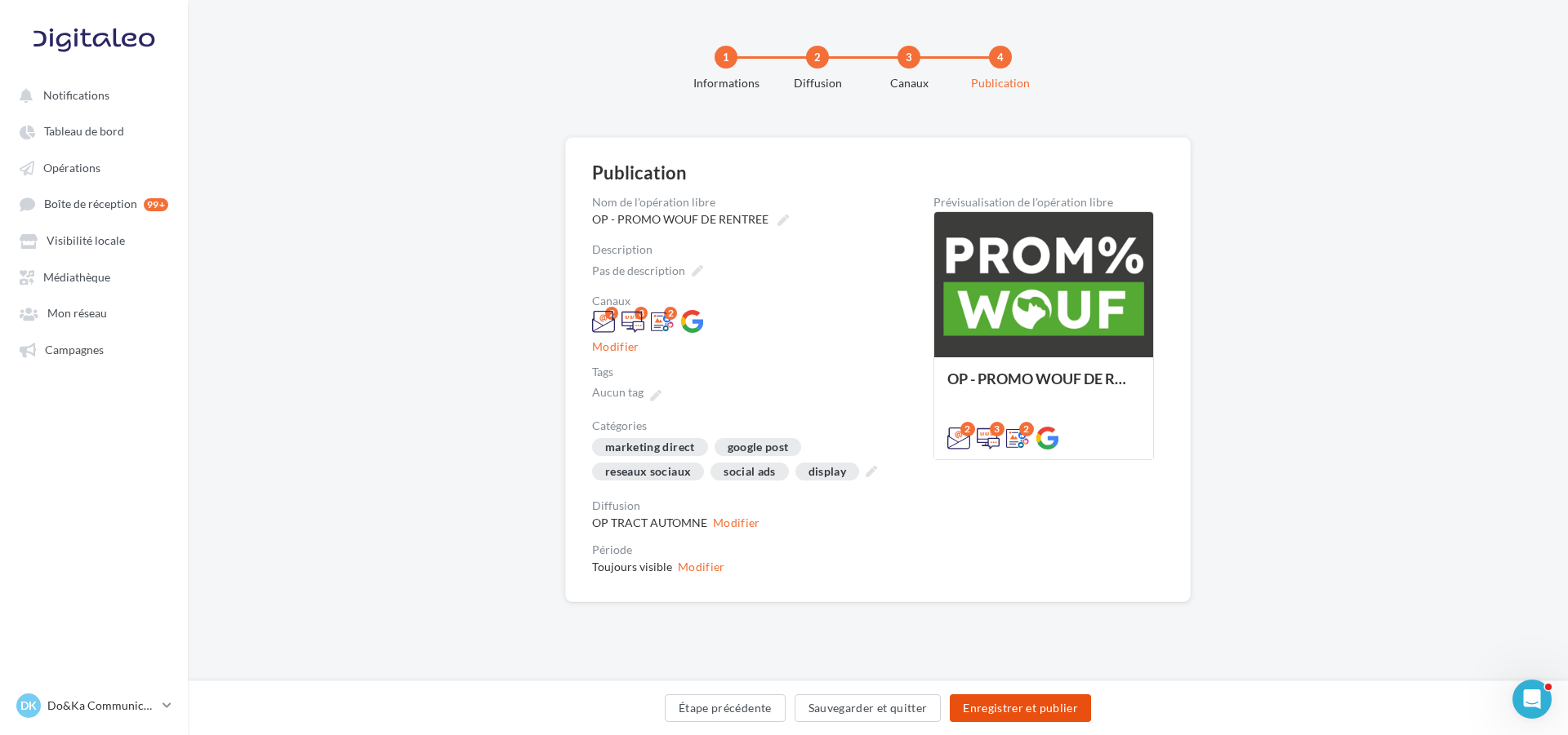
click at [989, 712] on button "Enregistrer et publier" at bounding box center [1021, 709] width 141 height 28
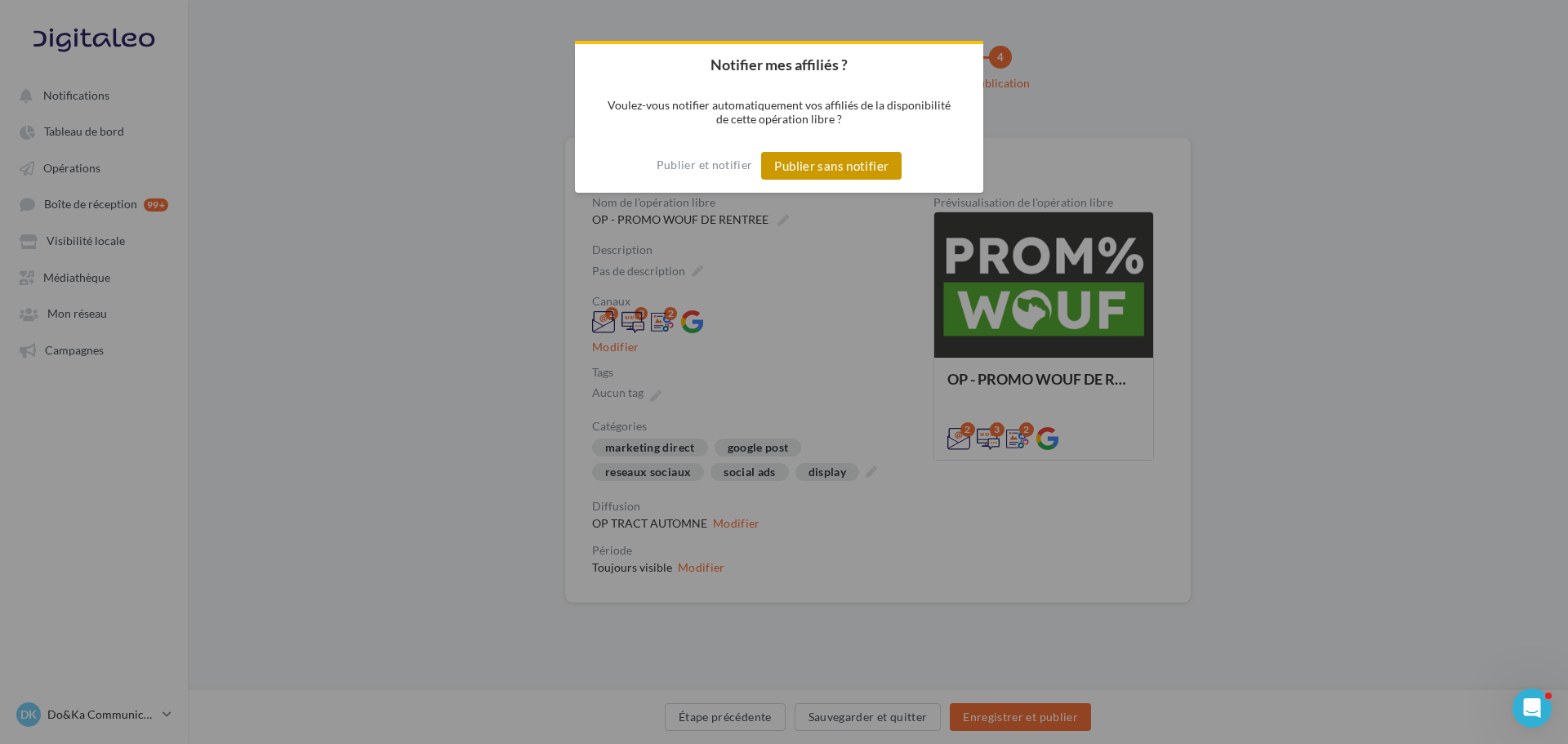
click at [810, 166] on button "Publier sans notifier" at bounding box center [831, 165] width 141 height 28
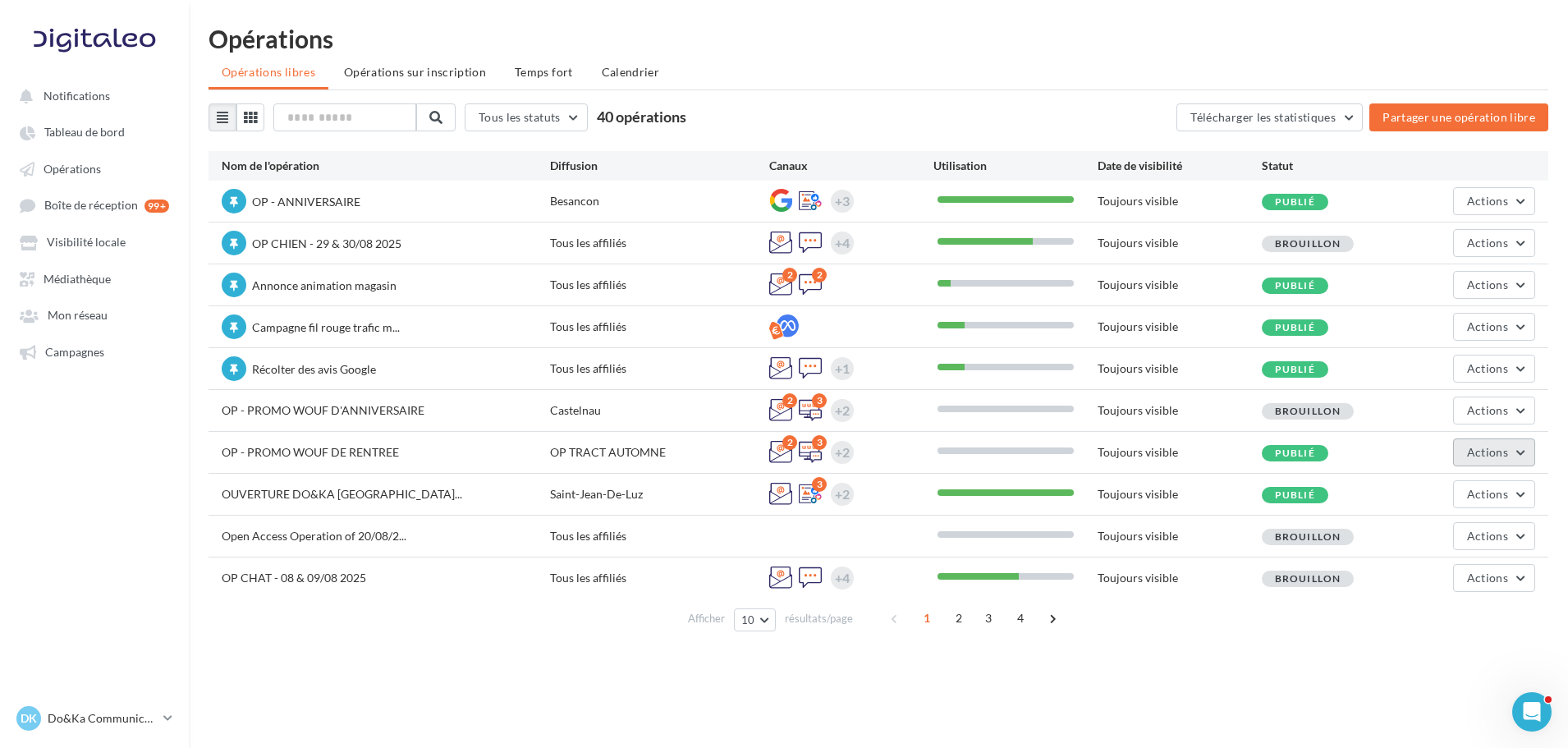
click at [1467, 459] on button "Actions" at bounding box center [1494, 452] width 82 height 28
click at [1464, 574] on button "Mettre en avant" at bounding box center [1453, 577] width 165 height 43
